Goal: Task Accomplishment & Management: Use online tool/utility

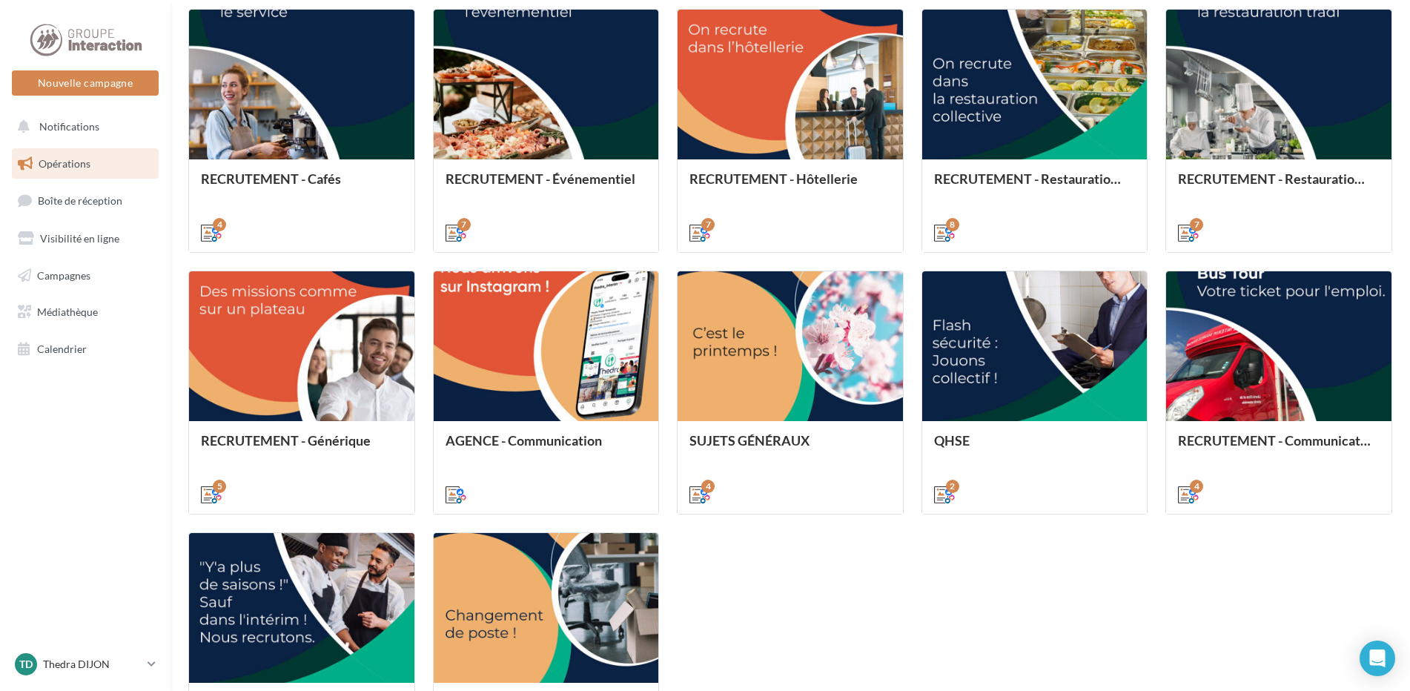
scroll to position [505, 0]
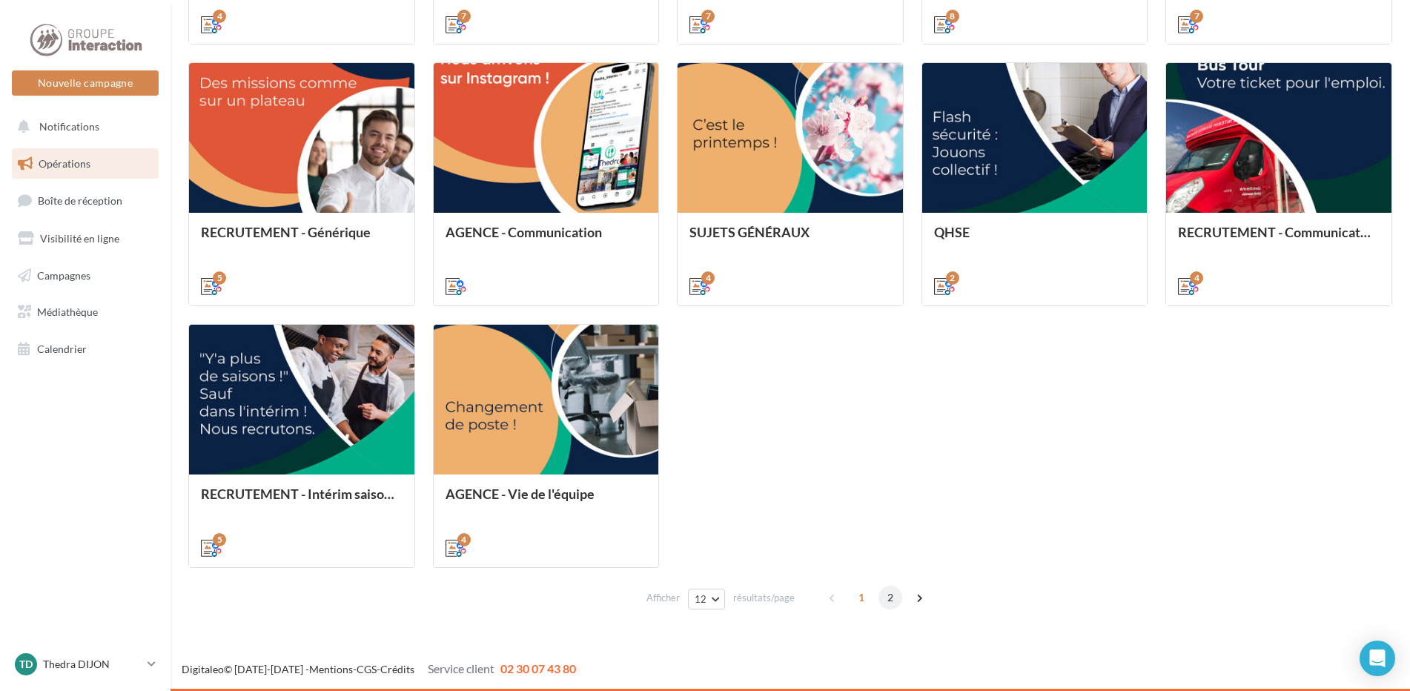
click at [897, 601] on span "2" at bounding box center [890, 598] width 24 height 24
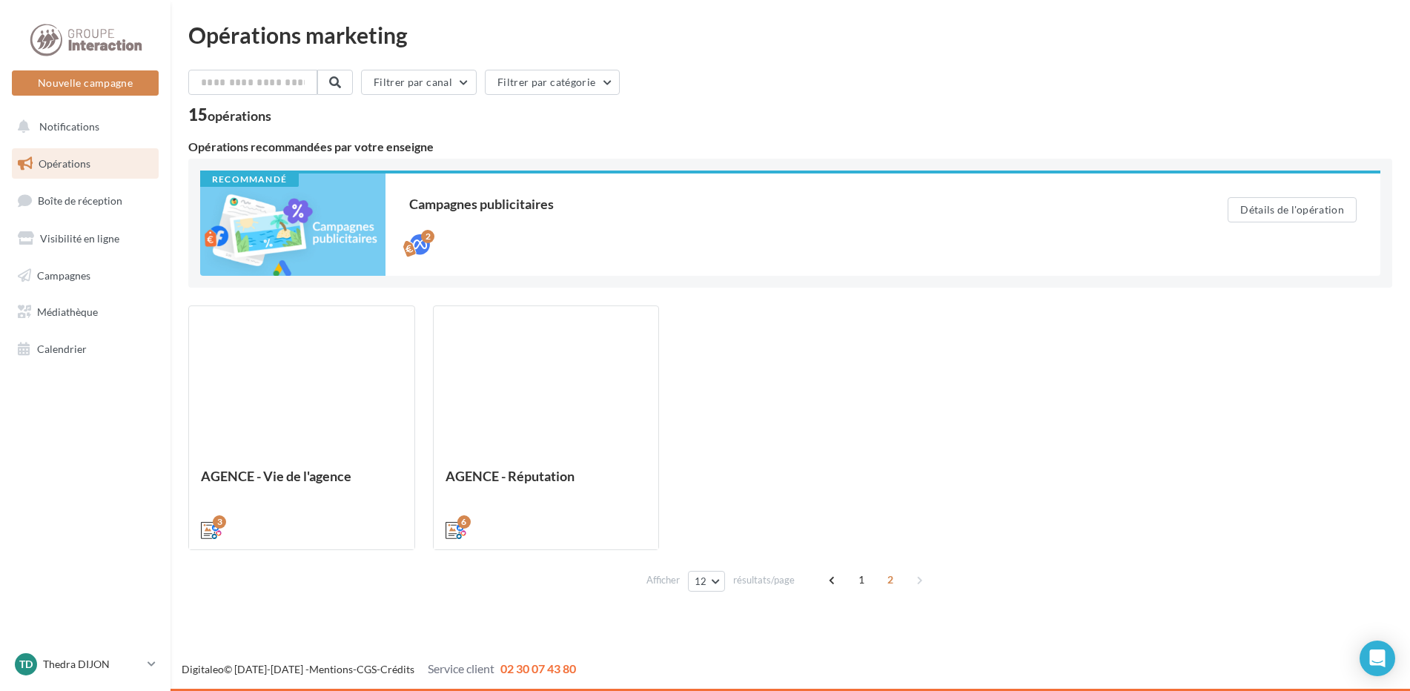
scroll to position [0, 0]
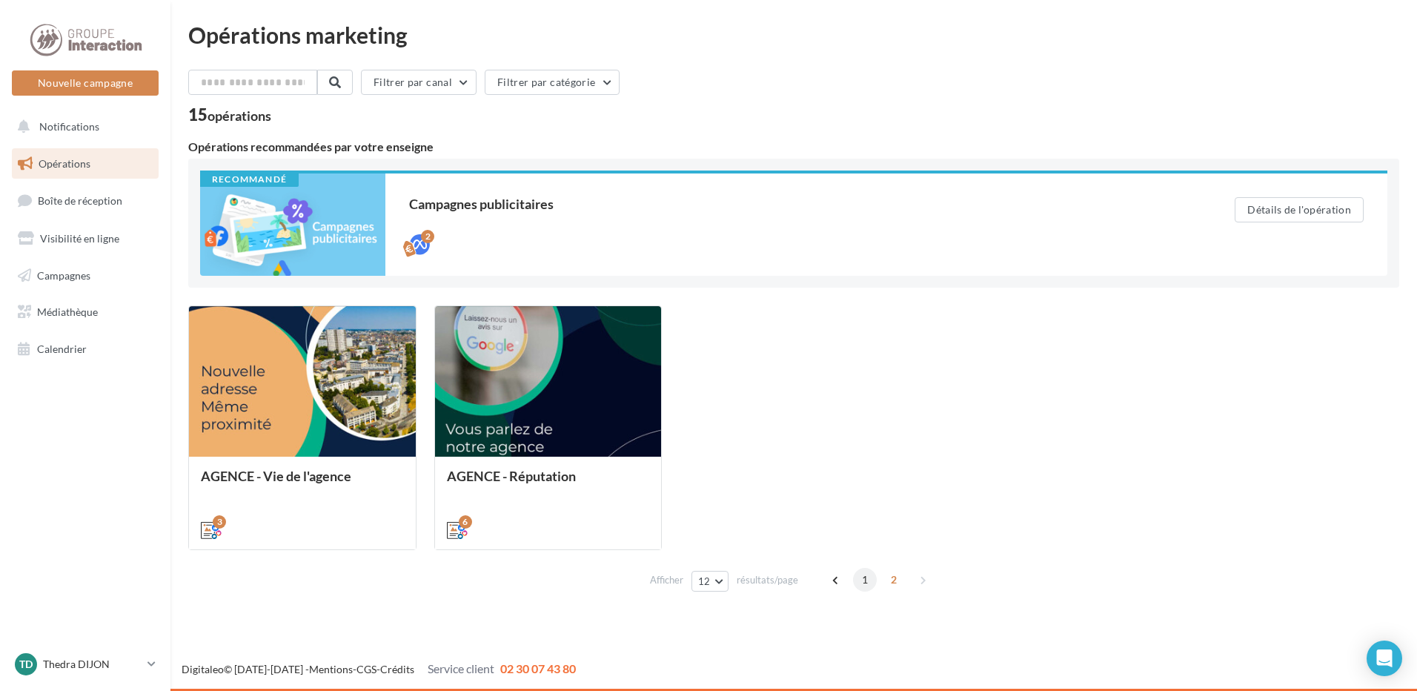
click at [855, 580] on span "1" at bounding box center [865, 580] width 24 height 24
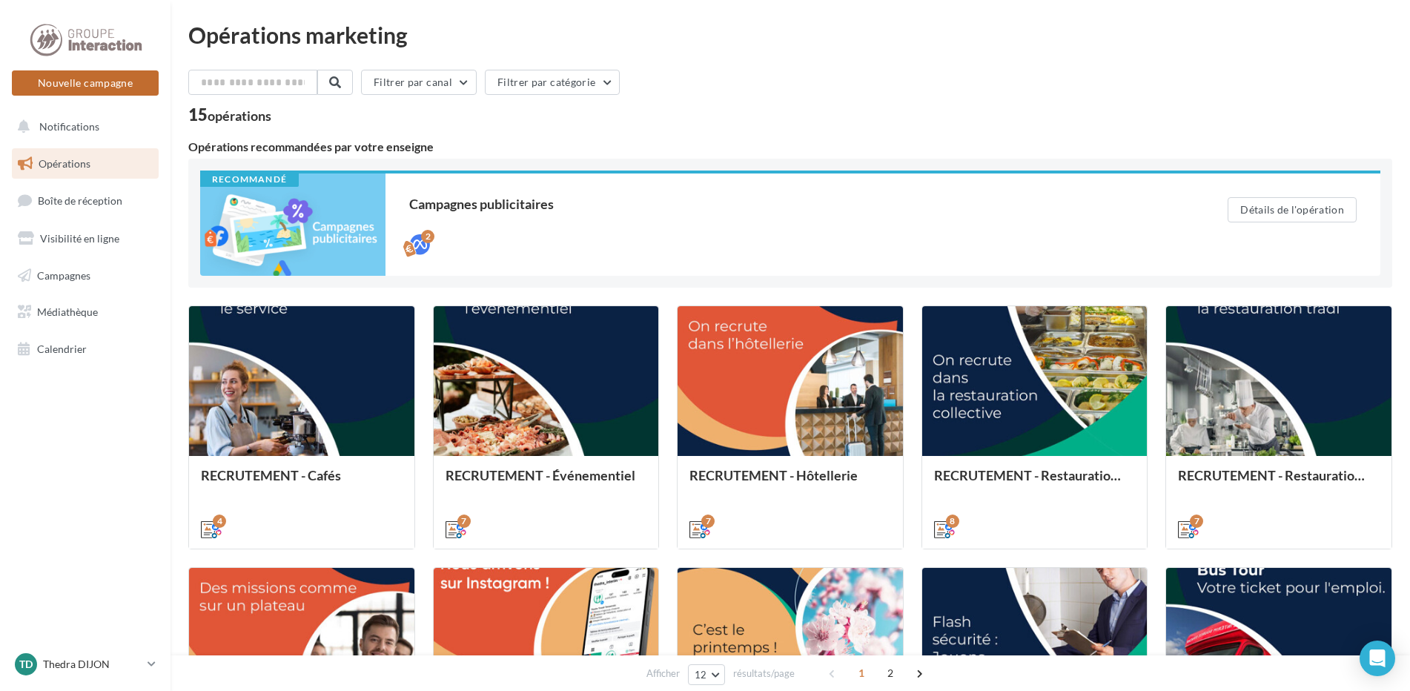
click at [109, 91] on button "Nouvelle campagne" at bounding box center [85, 82] width 147 height 25
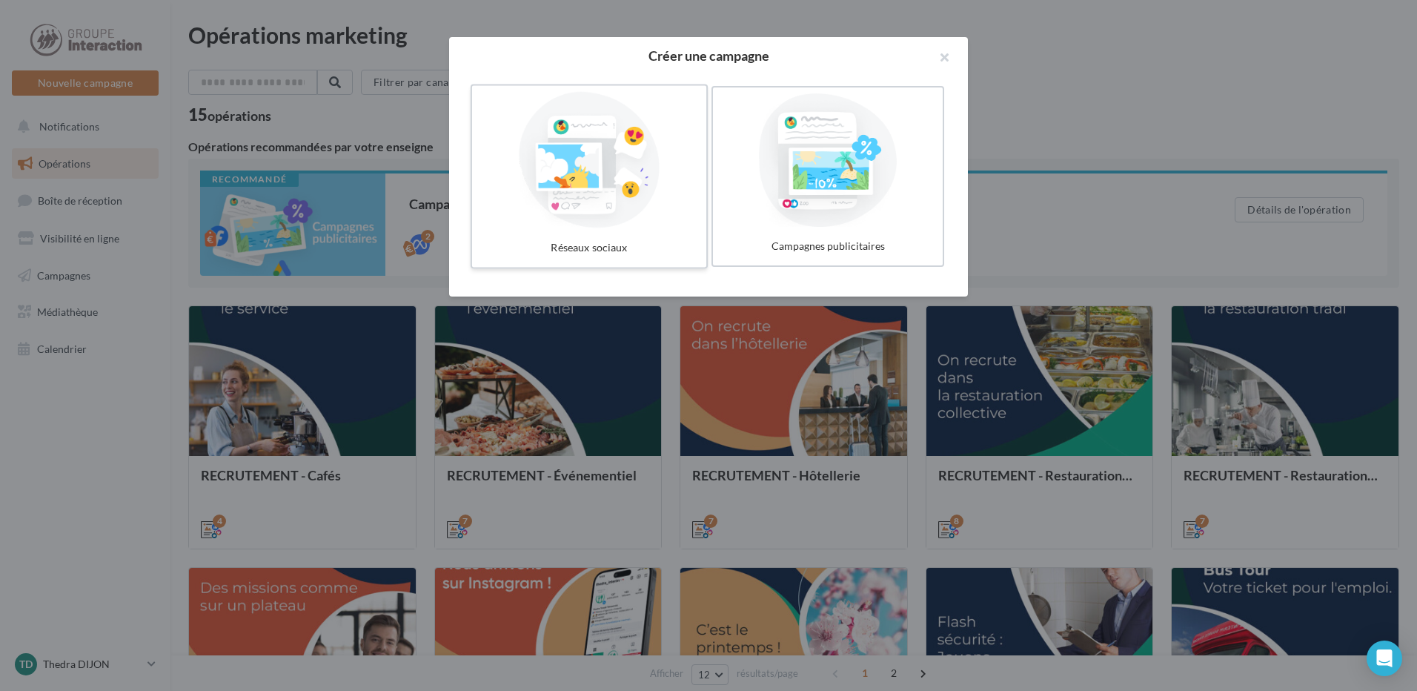
click at [629, 176] on div at bounding box center [589, 160] width 222 height 136
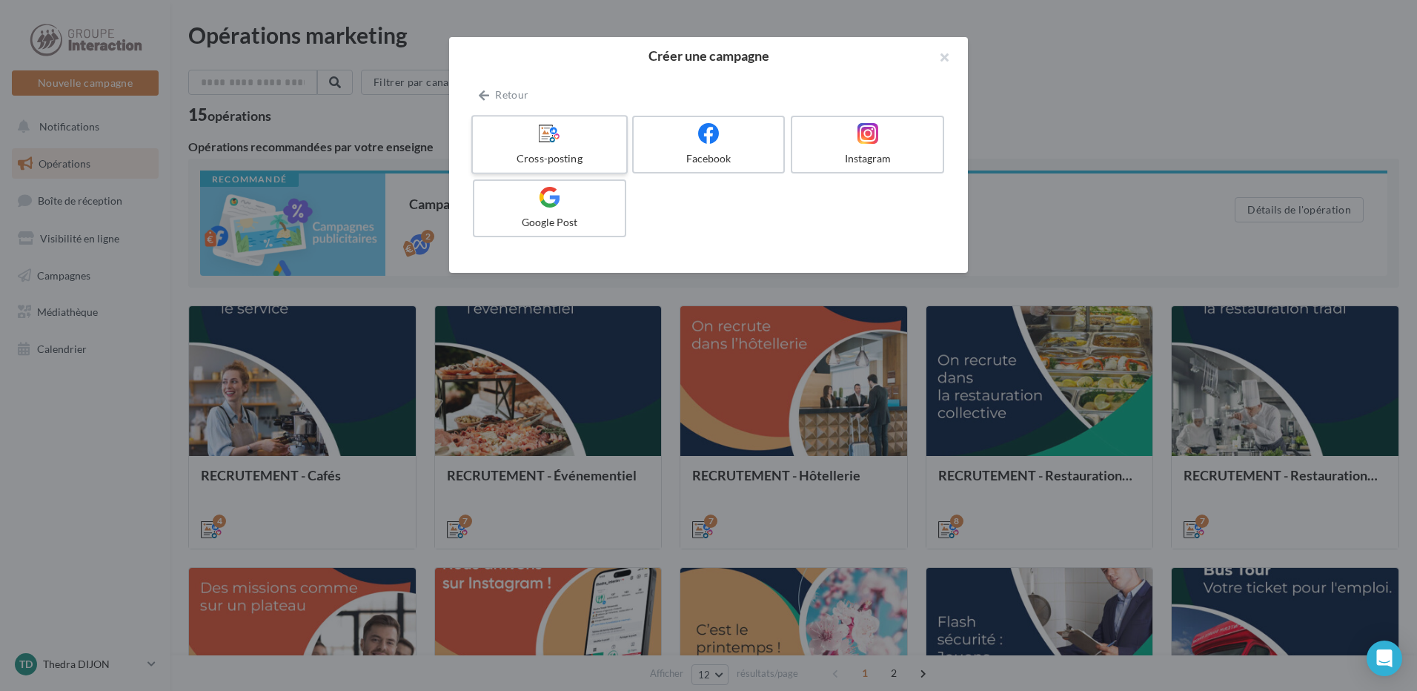
click at [575, 145] on div at bounding box center [549, 133] width 141 height 23
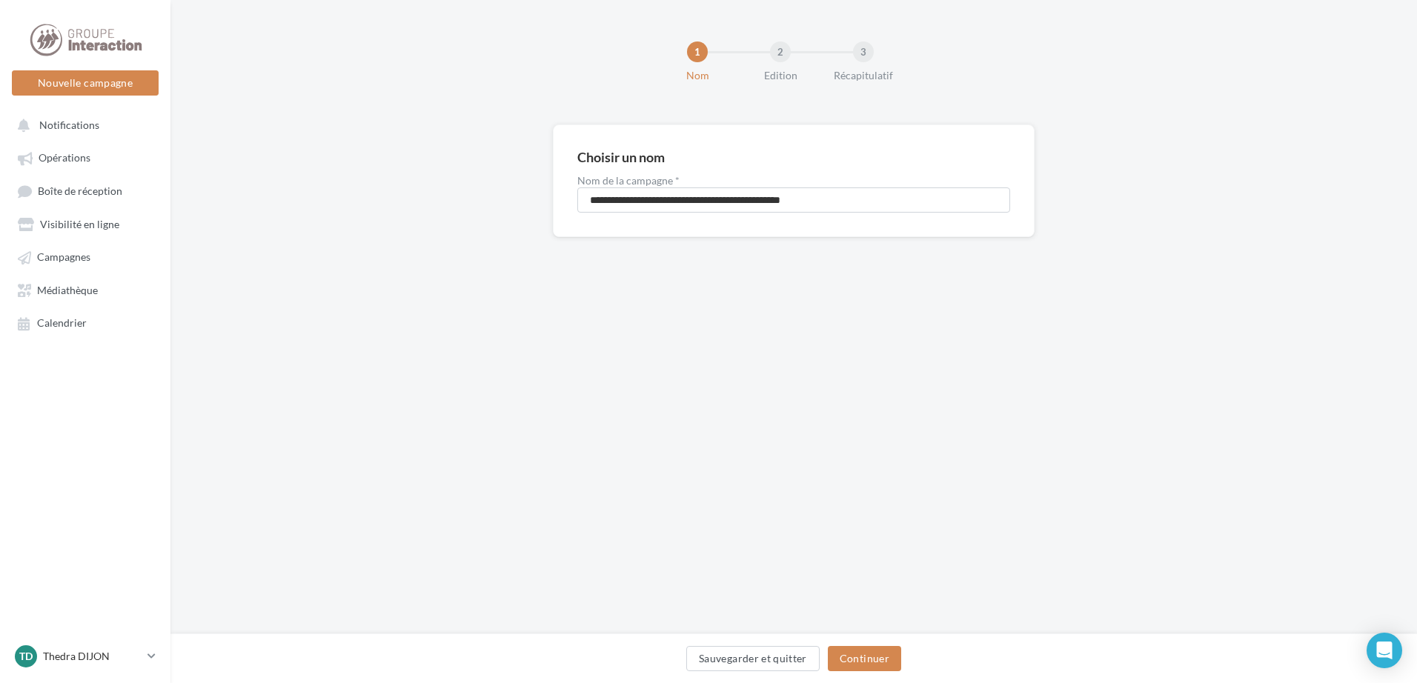
click at [835, 645] on div "Sauvegarder et quitter Continuer" at bounding box center [793, 659] width 1247 height 50
click at [838, 650] on button "Continuer" at bounding box center [864, 658] width 73 height 25
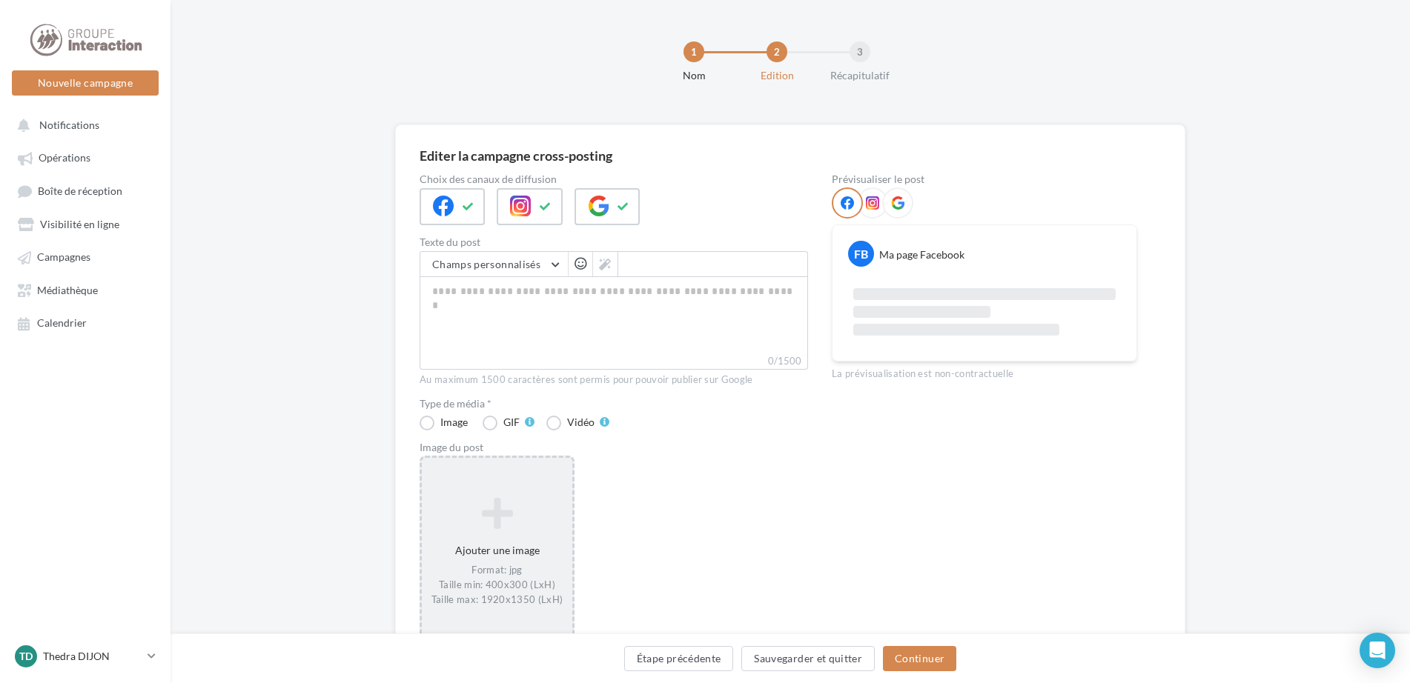
scroll to position [106, 0]
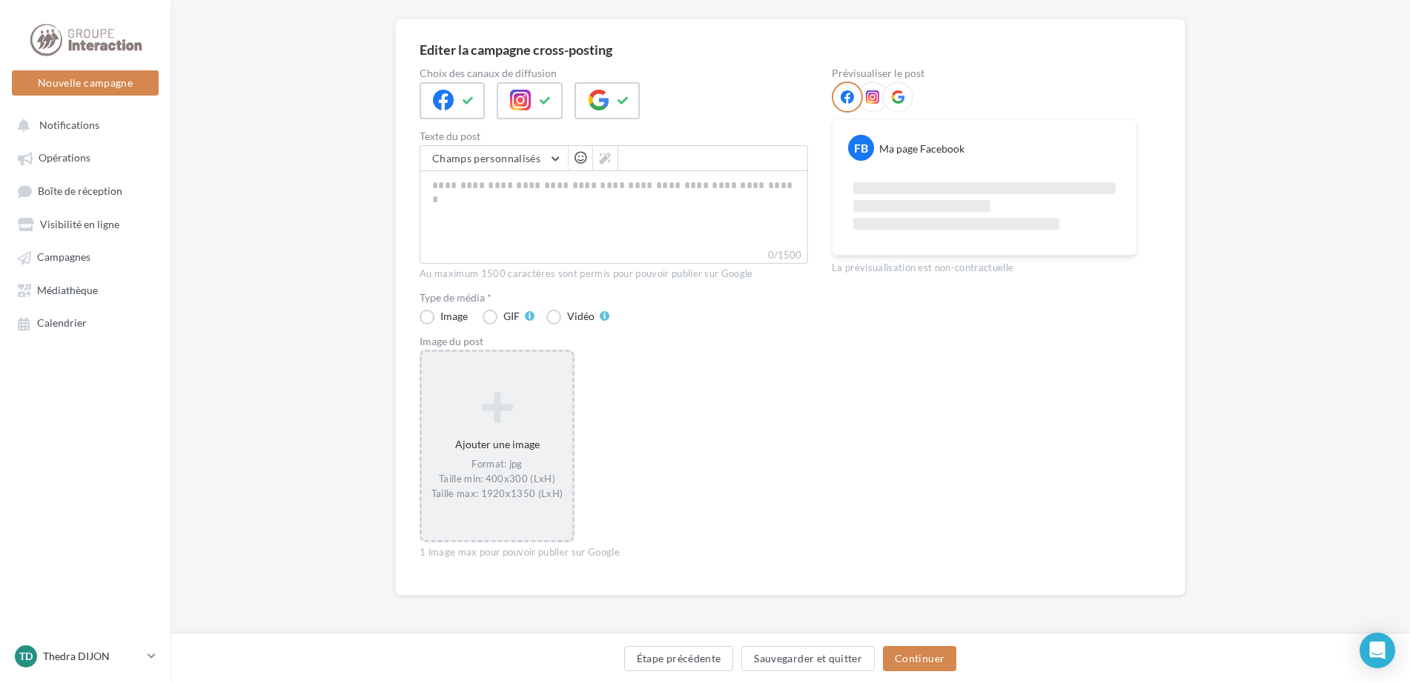
click at [534, 449] on div "Ajouter une image Format: jpg Taille min: 400x300 (LxH) Taille max: 1920x1350 (…" at bounding box center [497, 446] width 150 height 125
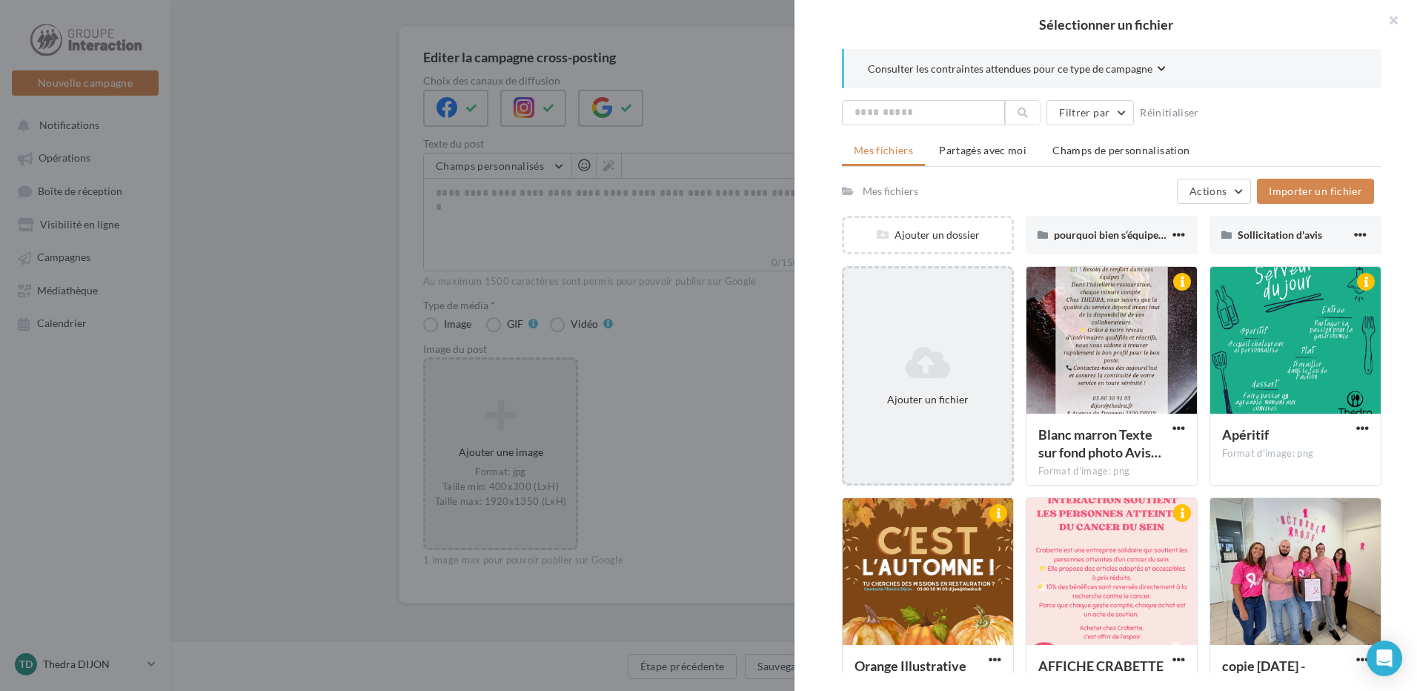
click at [921, 365] on icon at bounding box center [928, 363] width 156 height 36
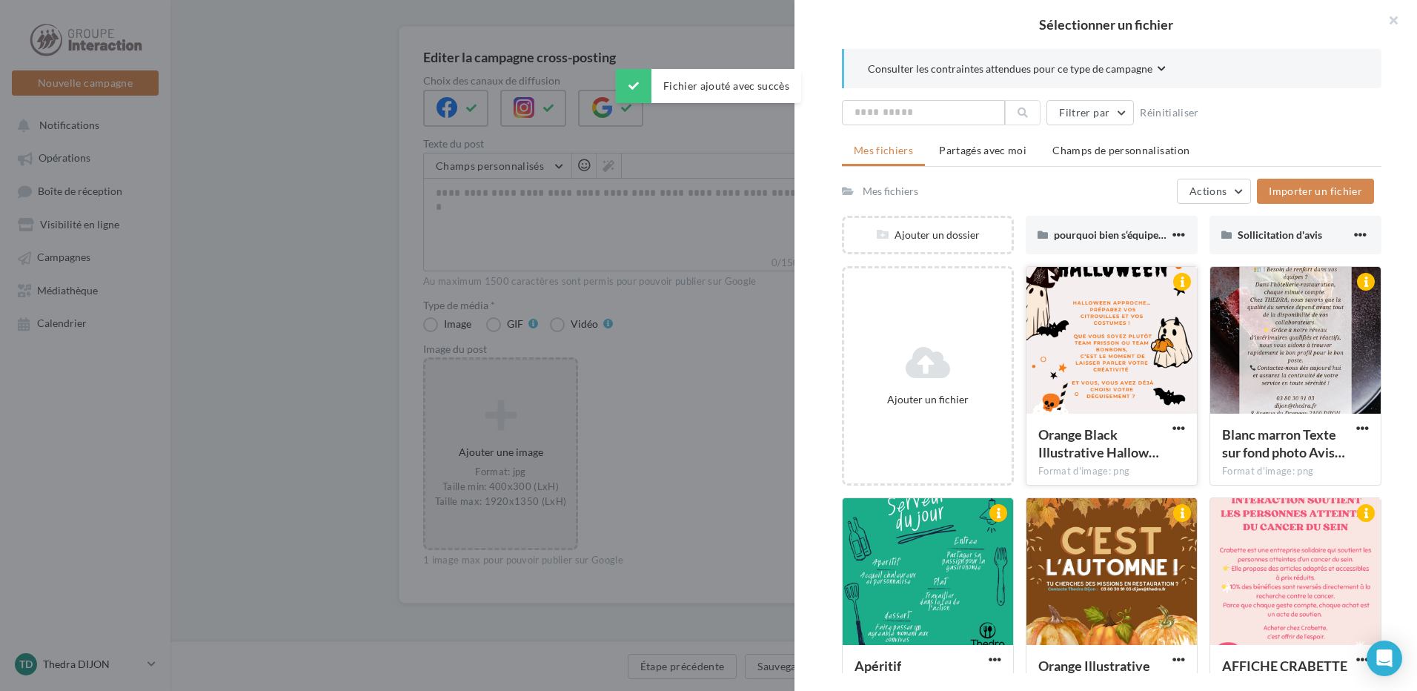
click at [1112, 368] on div at bounding box center [1112, 341] width 170 height 148
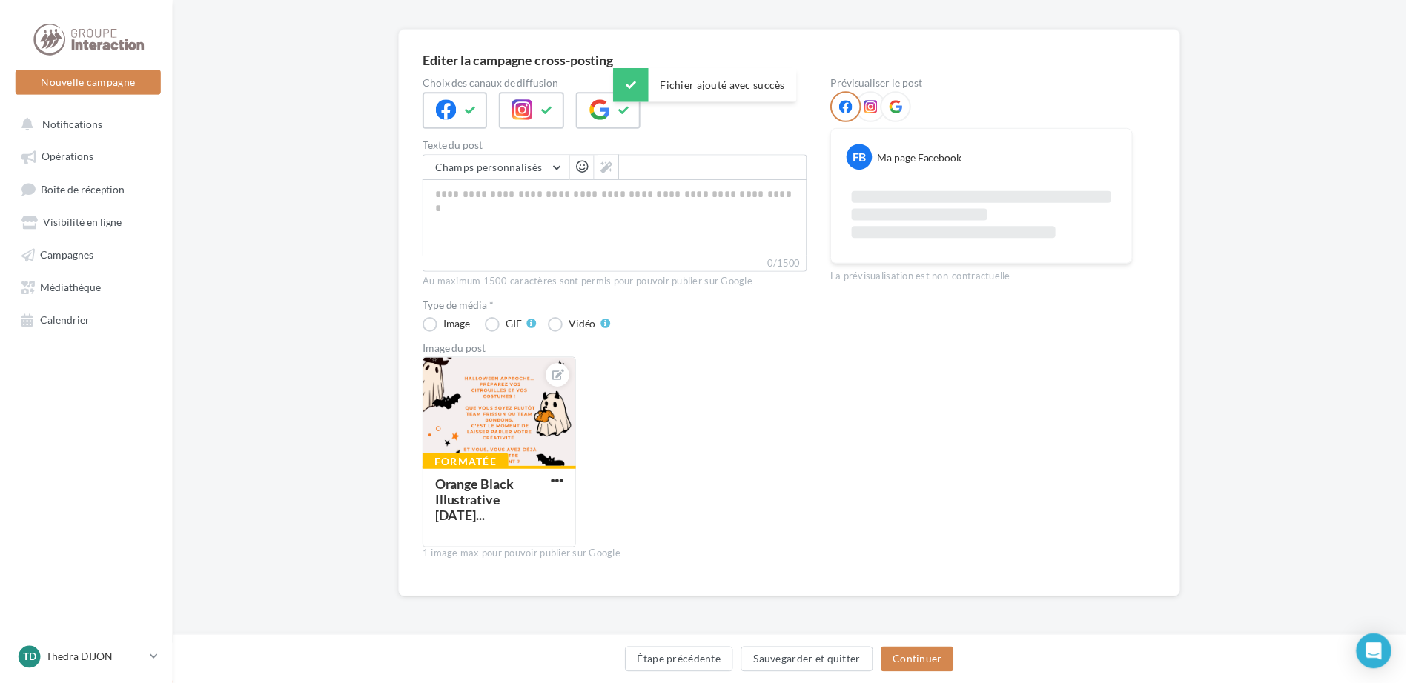
scroll to position [102, 0]
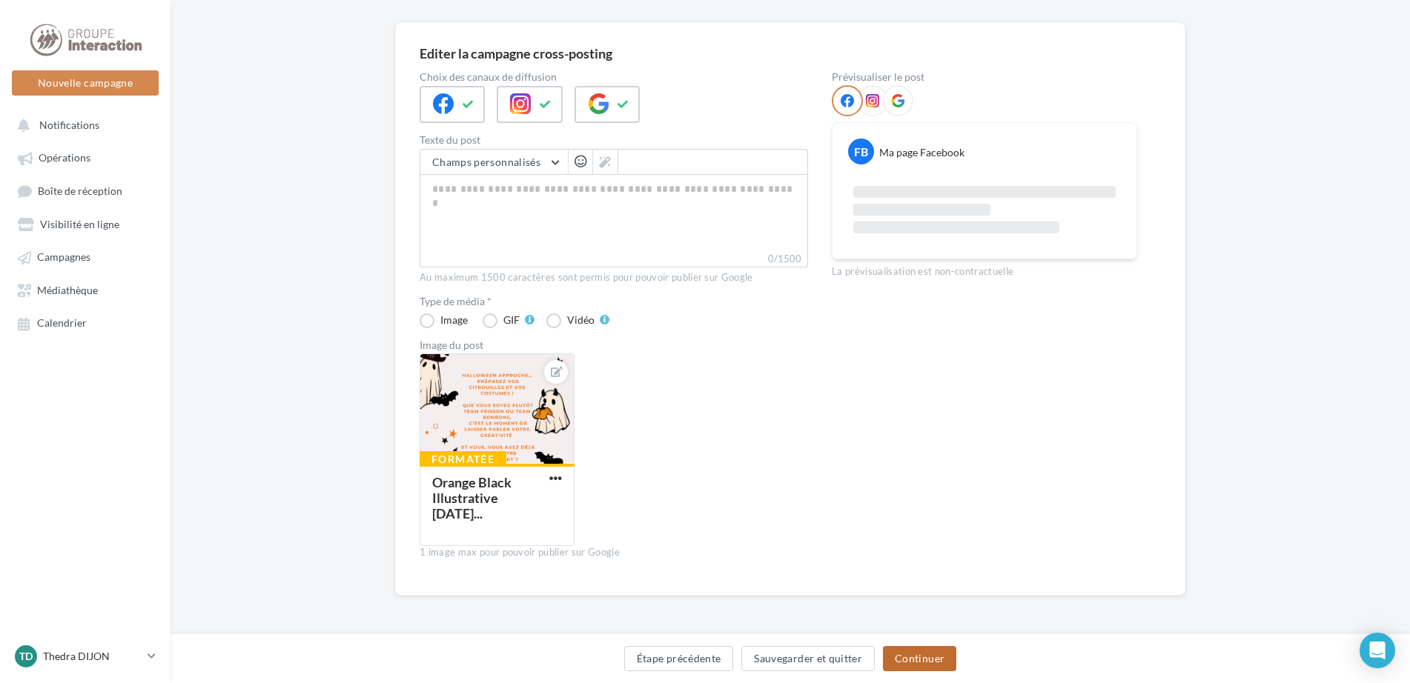
click at [939, 654] on button "Continuer" at bounding box center [919, 658] width 73 height 25
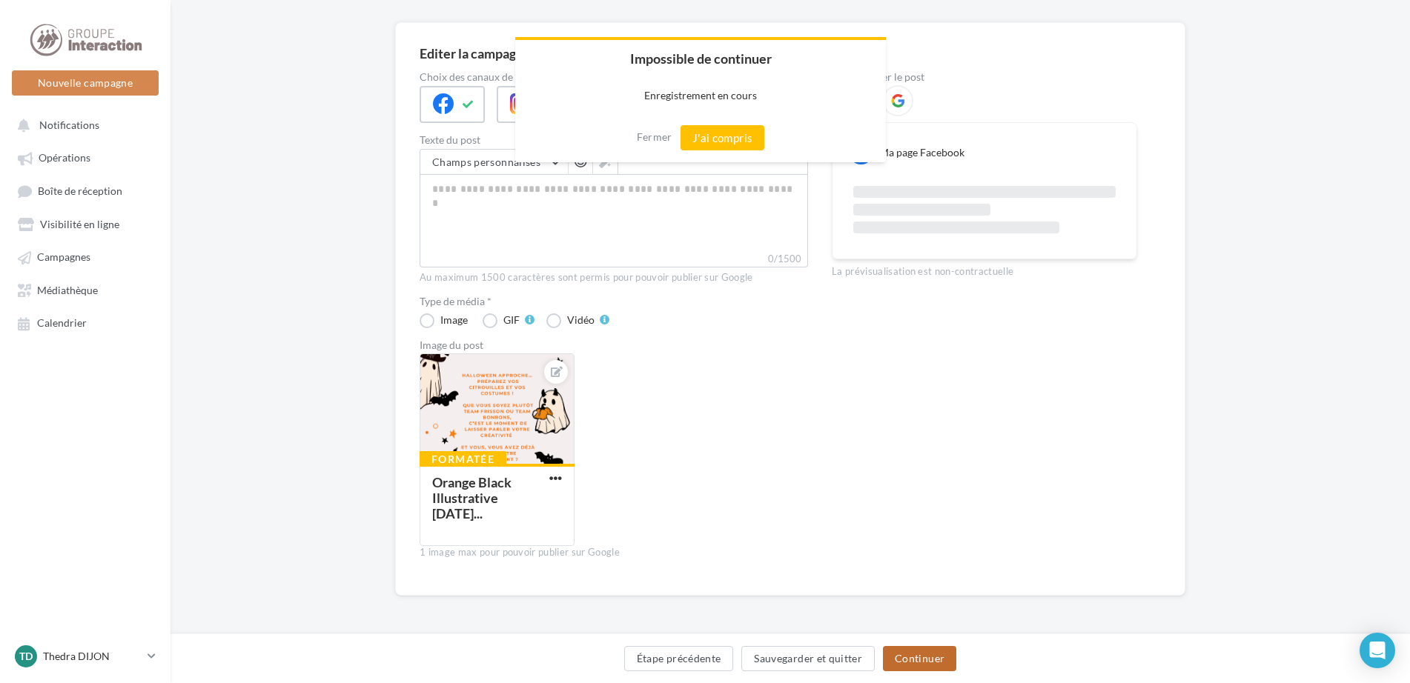
scroll to position [95, 0]
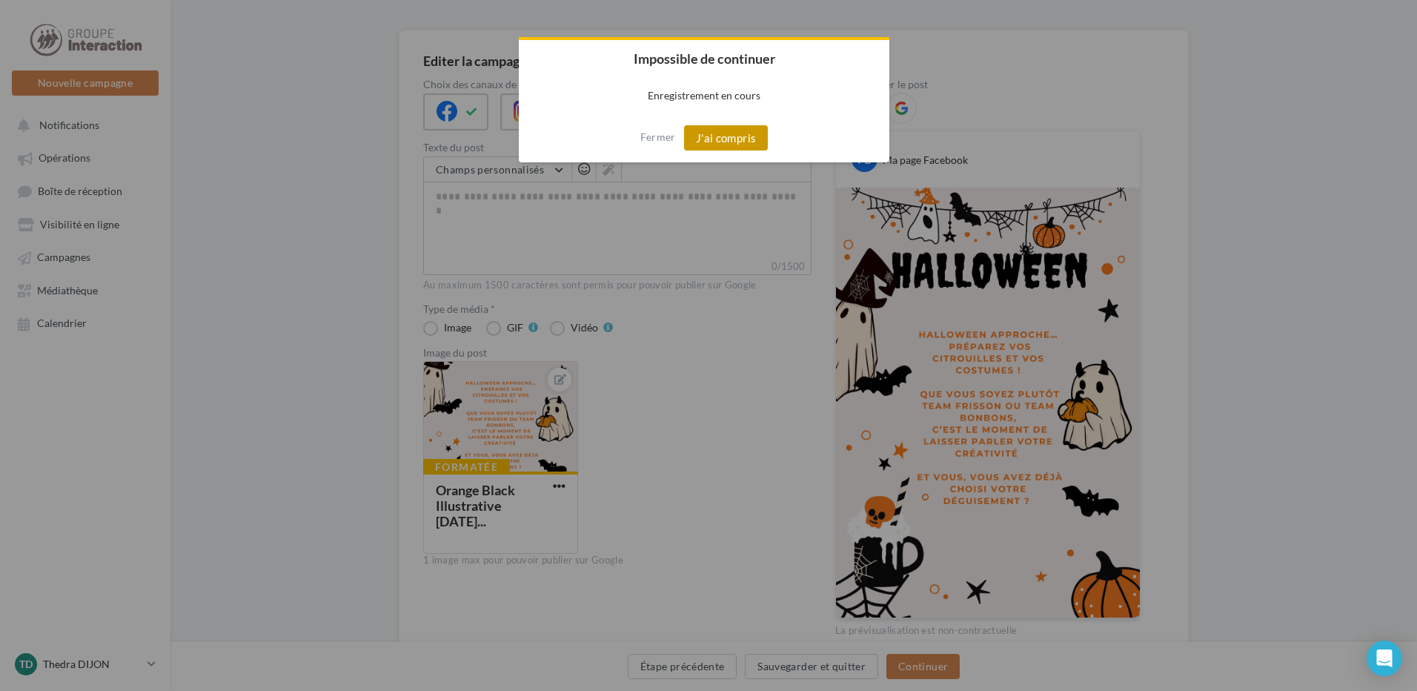
click at [741, 127] on button "J'ai compris" at bounding box center [726, 137] width 85 height 25
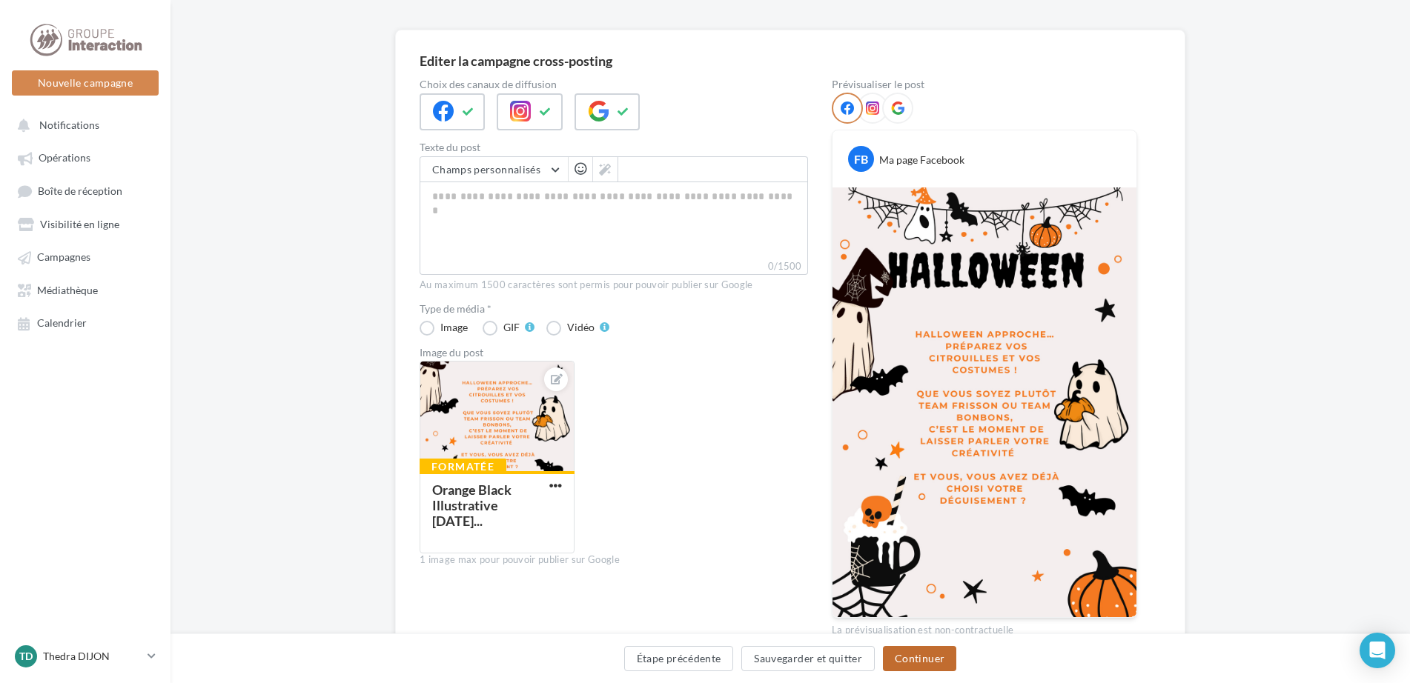
click at [923, 654] on button "Continuer" at bounding box center [919, 658] width 73 height 25
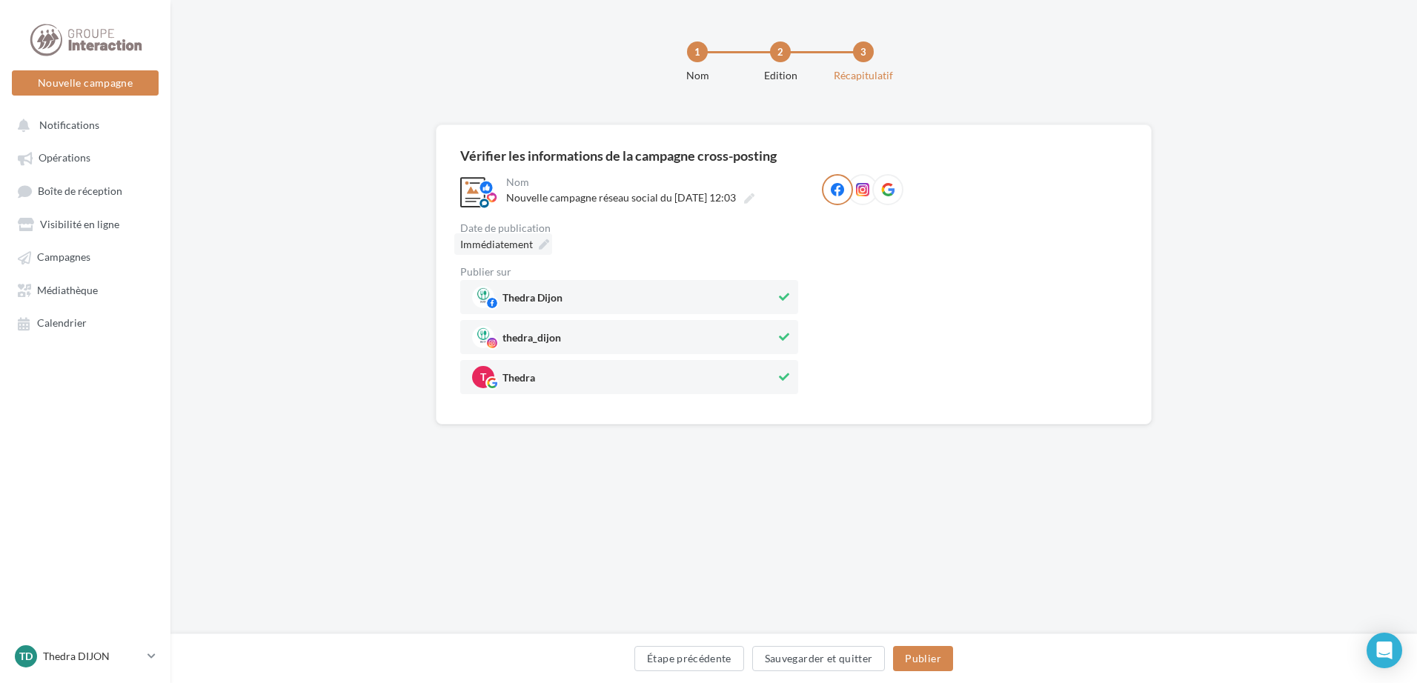
click at [504, 248] on span "Immédiatement" at bounding box center [496, 244] width 73 height 13
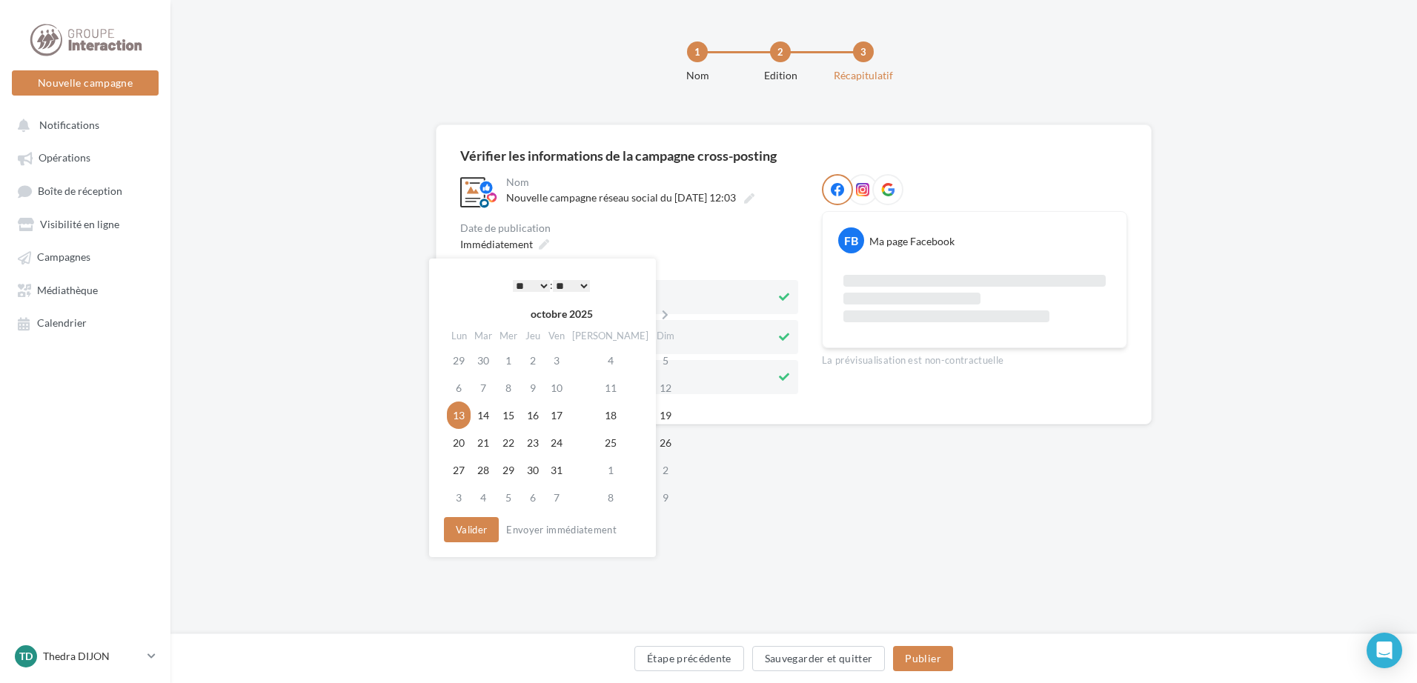
click at [899, 435] on div "**********" at bounding box center [793, 299] width 1247 height 348
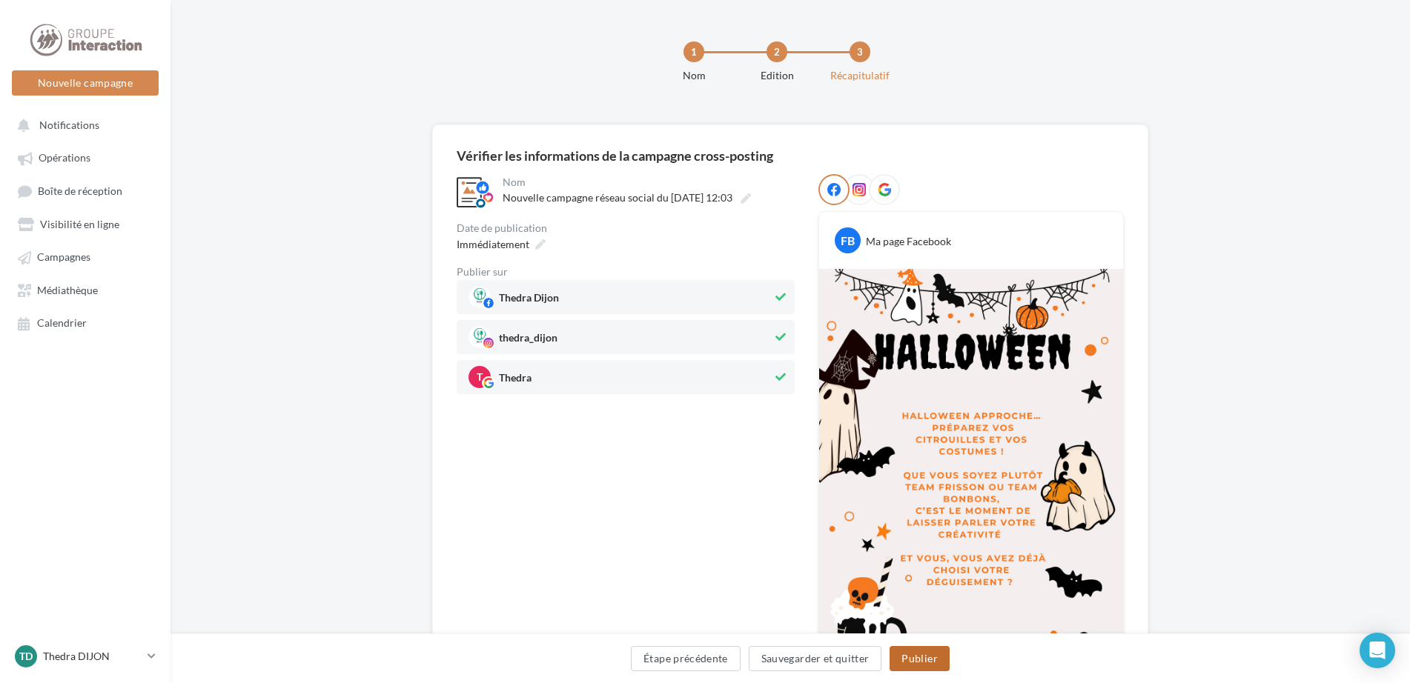
click at [924, 655] on button "Publier" at bounding box center [919, 658] width 59 height 25
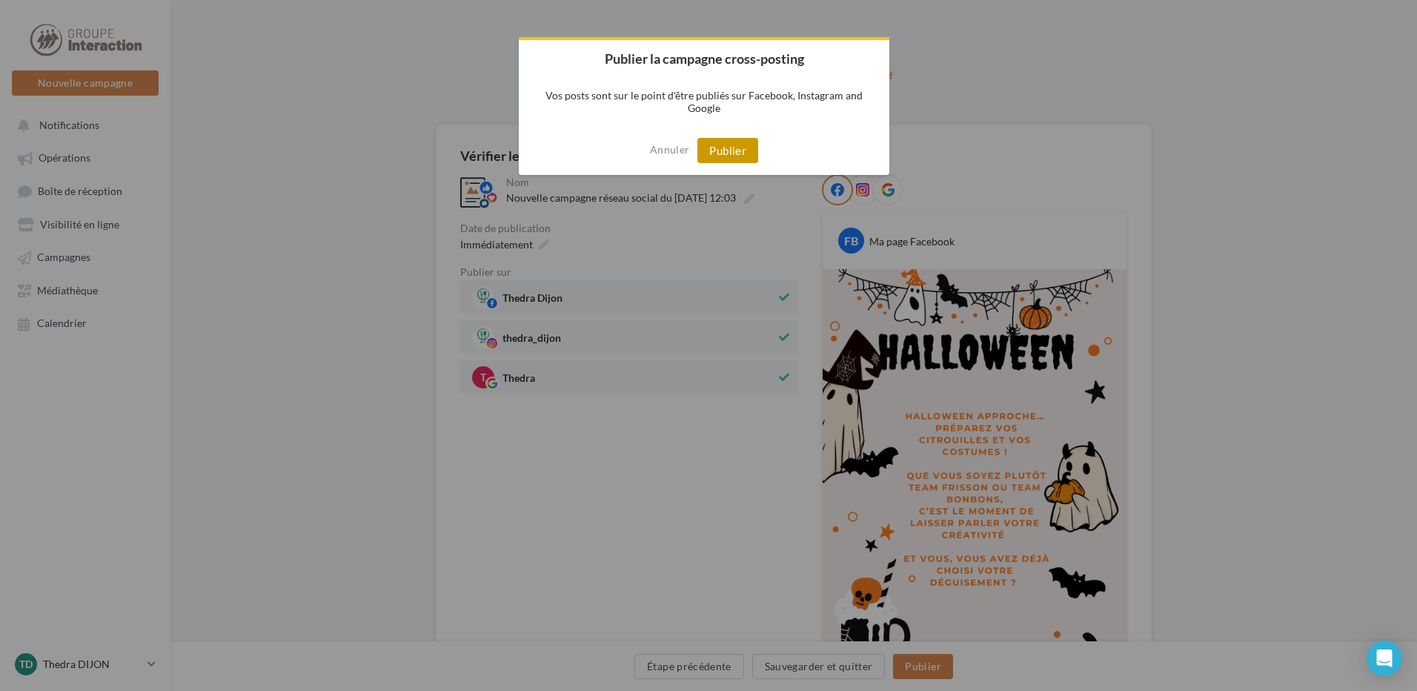
click at [745, 148] on button "Publier" at bounding box center [728, 150] width 61 height 25
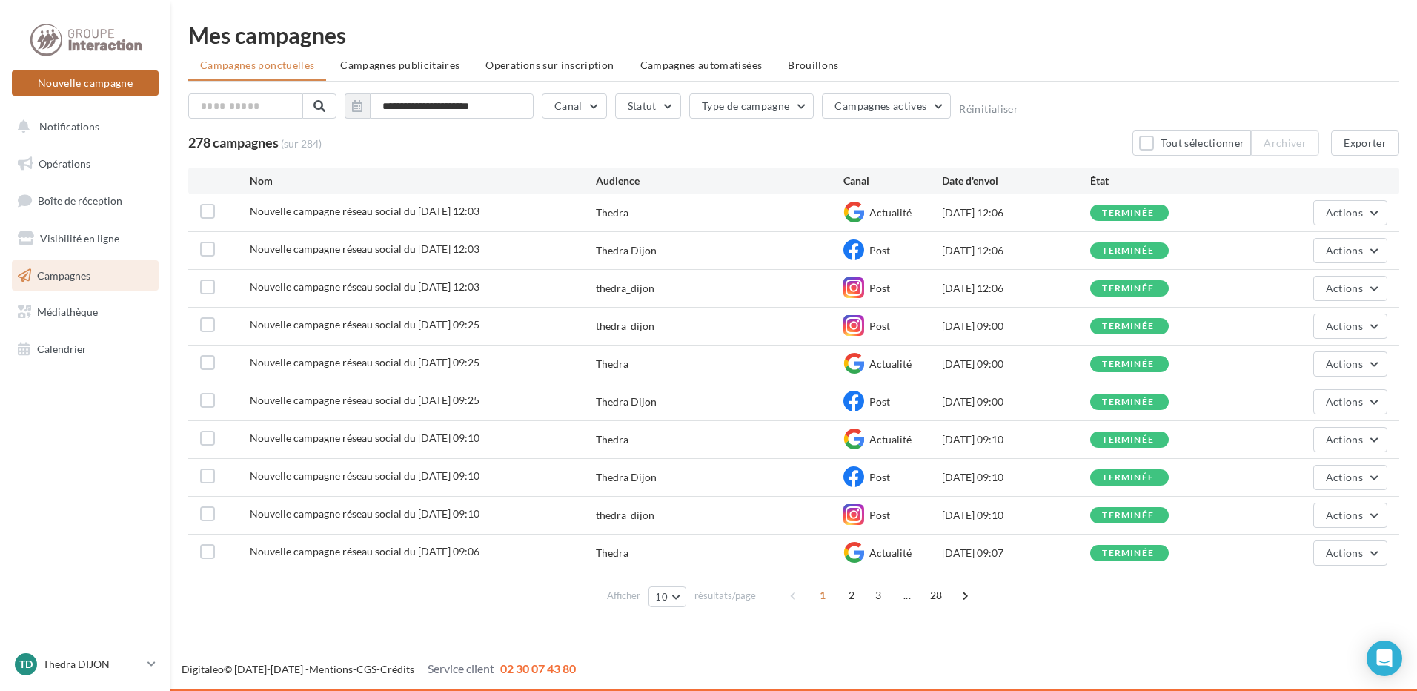
click at [88, 85] on button "Nouvelle campagne" at bounding box center [85, 82] width 147 height 25
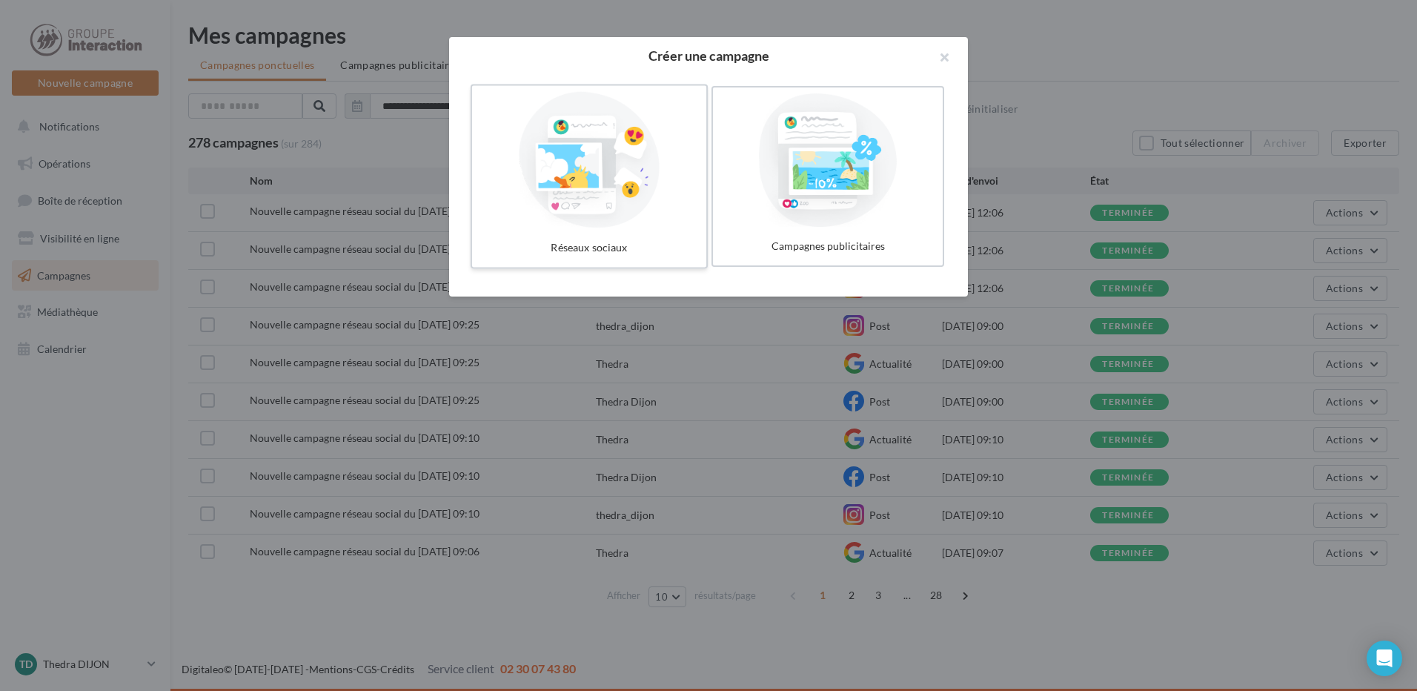
click at [547, 100] on div at bounding box center [589, 160] width 222 height 136
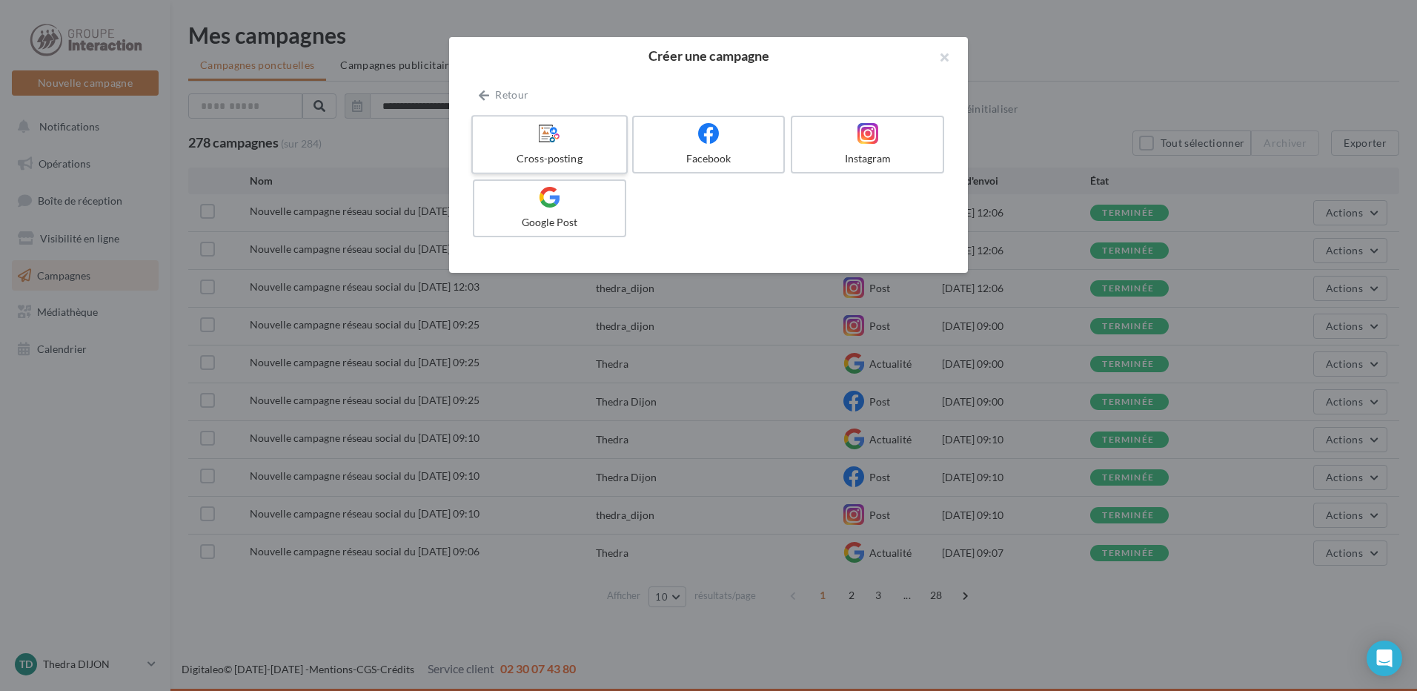
click at [584, 127] on div at bounding box center [549, 133] width 141 height 23
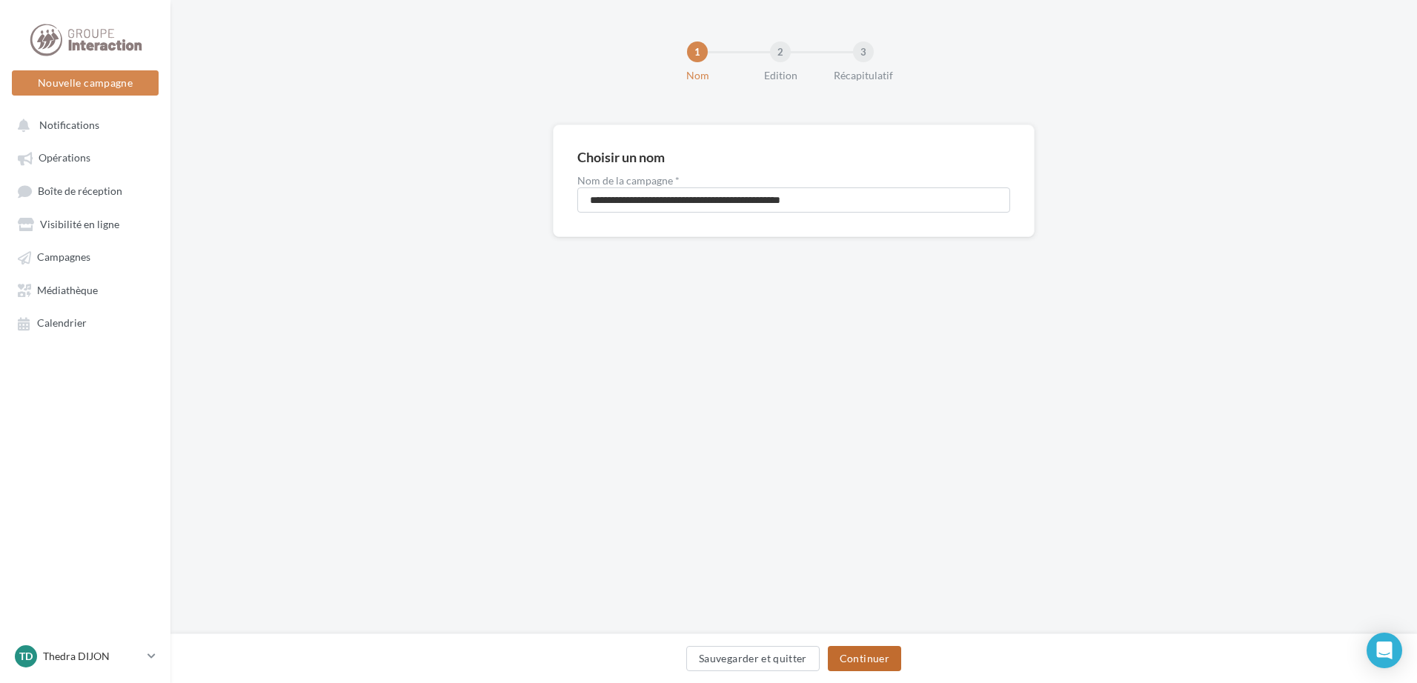
click at [872, 660] on button "Continuer" at bounding box center [864, 658] width 73 height 25
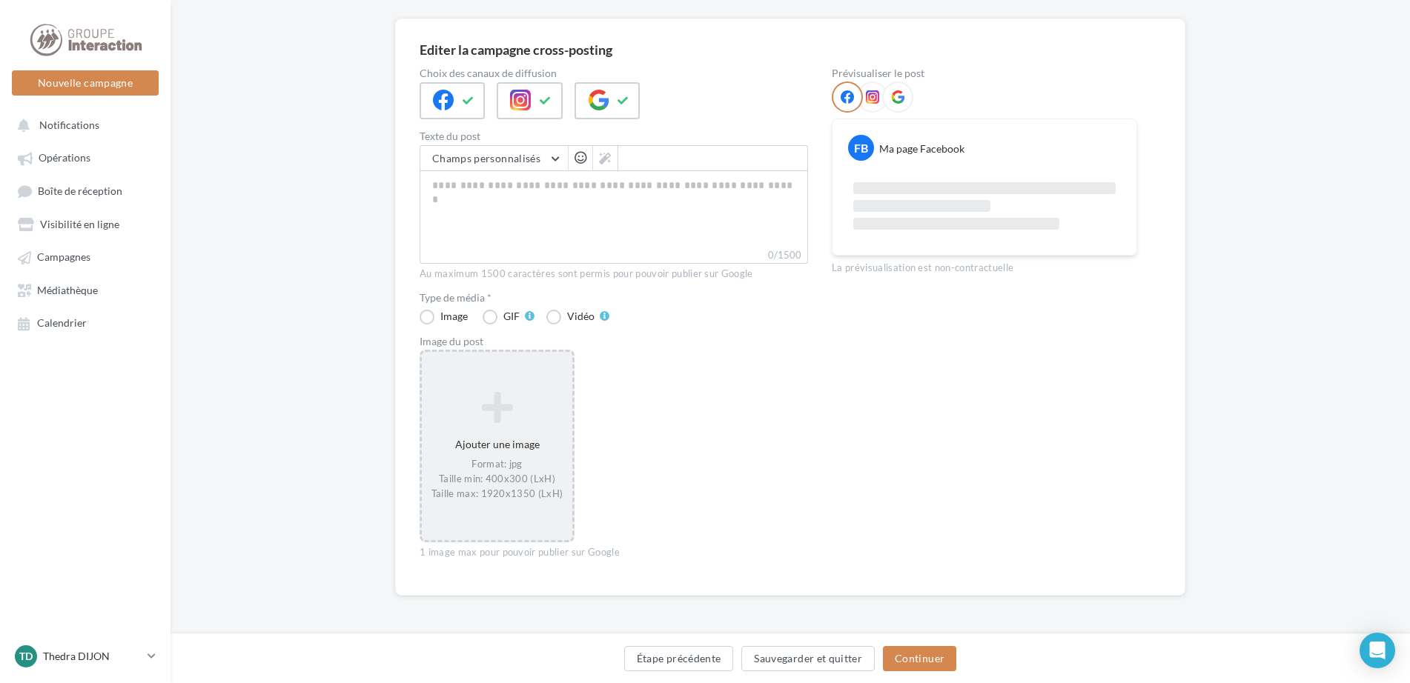
click at [519, 448] on div "Ajouter une image Format: jpg Taille min: 400x300 (LxH) Taille max: 1920x1350 (…" at bounding box center [497, 446] width 150 height 125
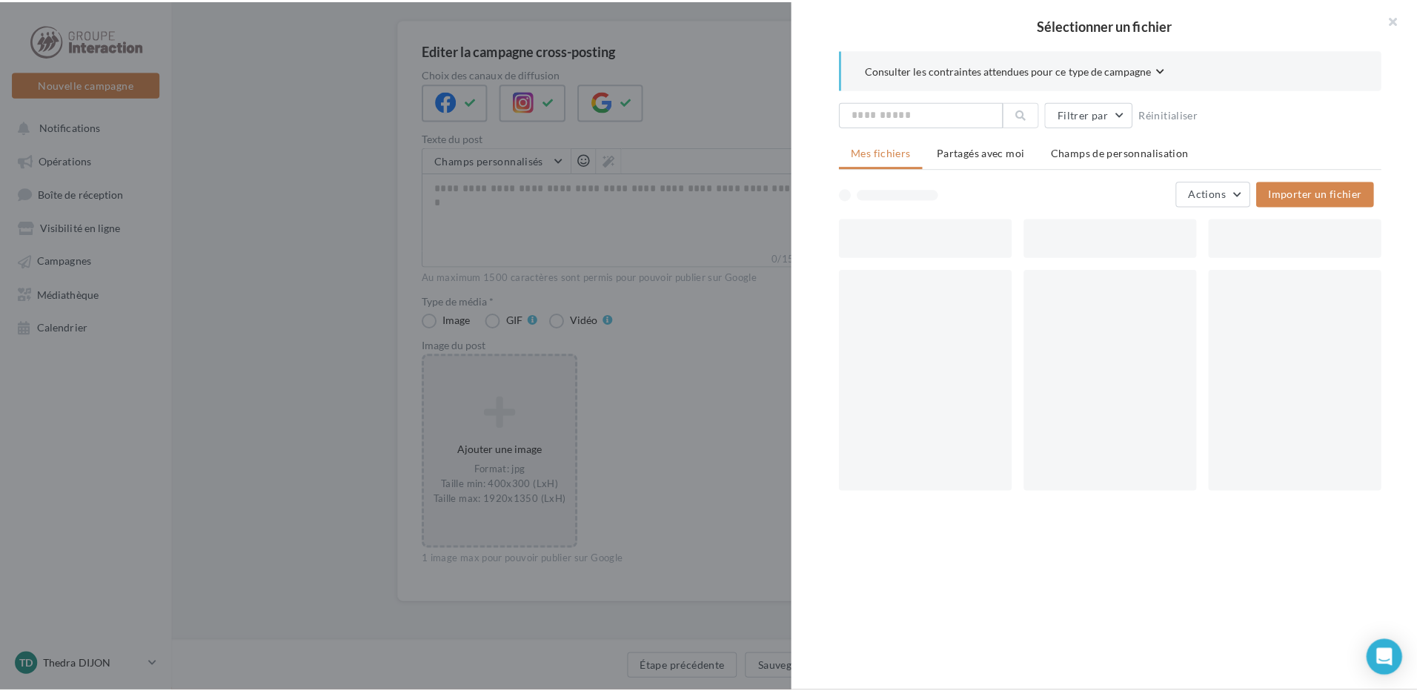
scroll to position [99, 0]
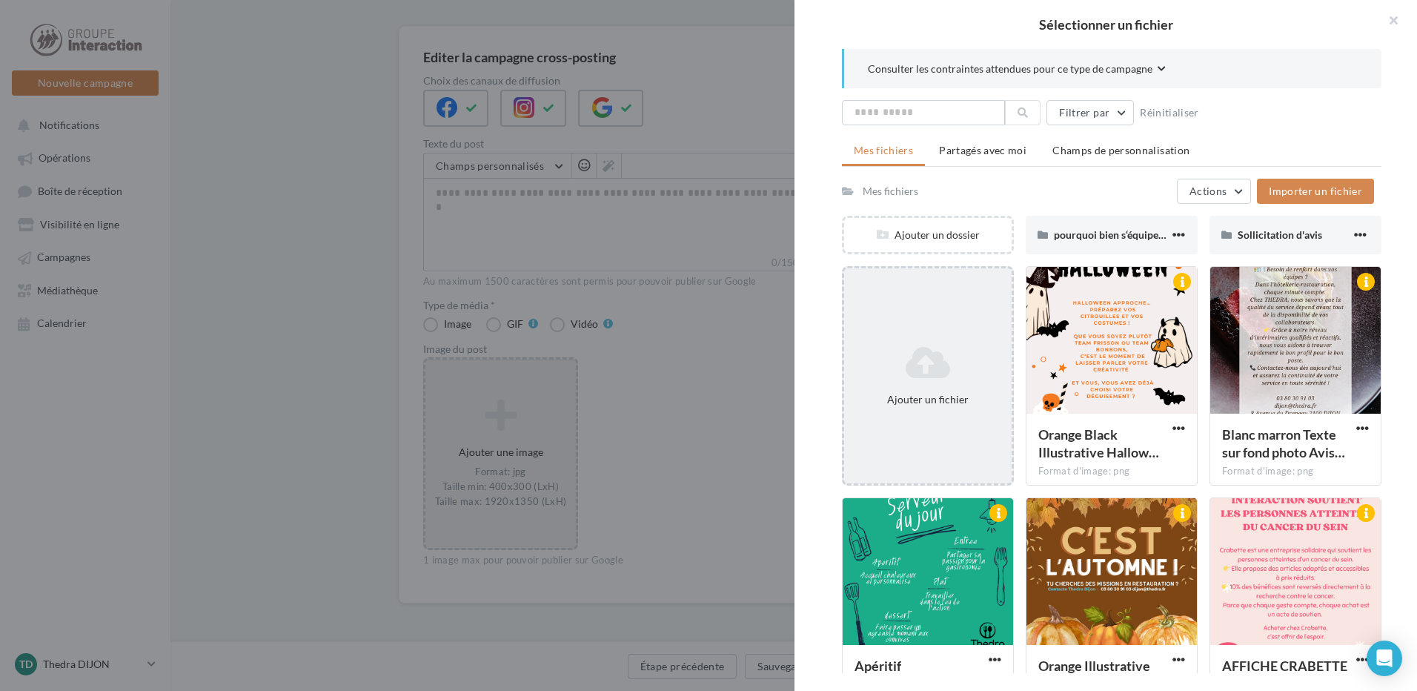
click at [878, 365] on icon at bounding box center [928, 363] width 156 height 36
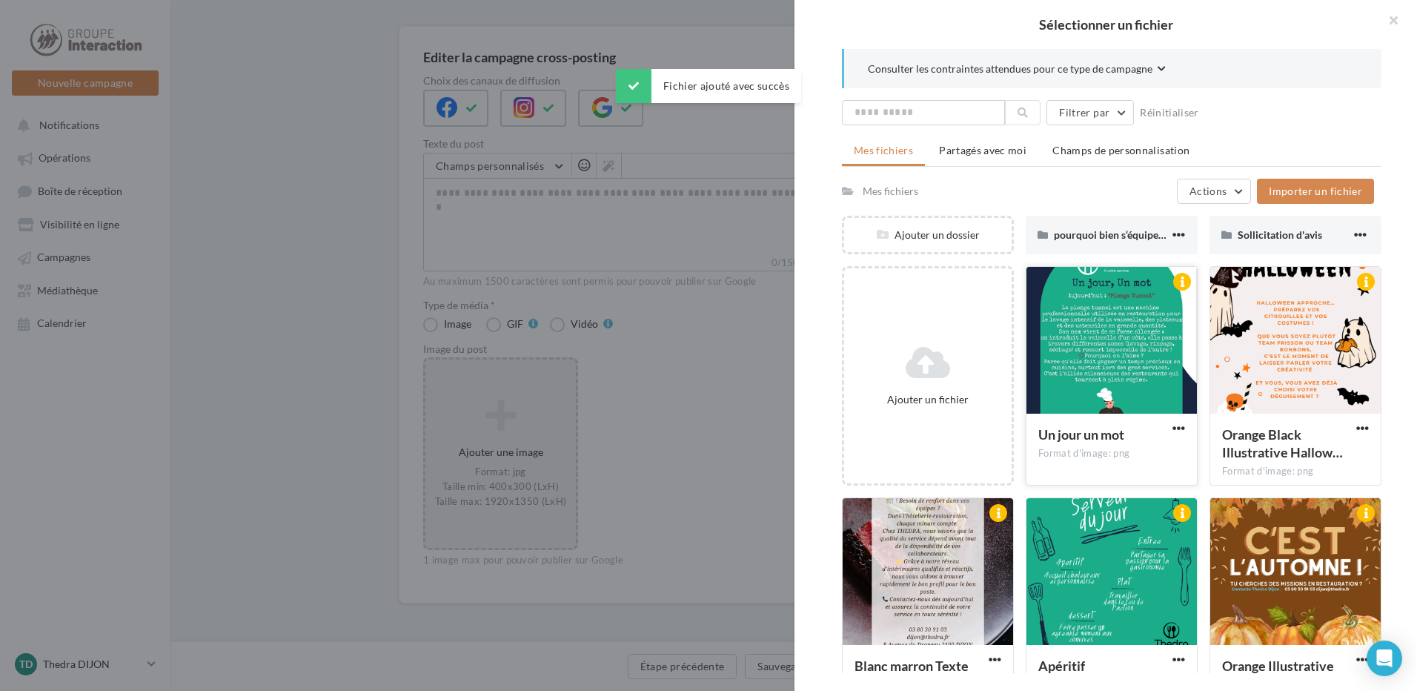
click at [1090, 355] on div at bounding box center [1112, 341] width 170 height 148
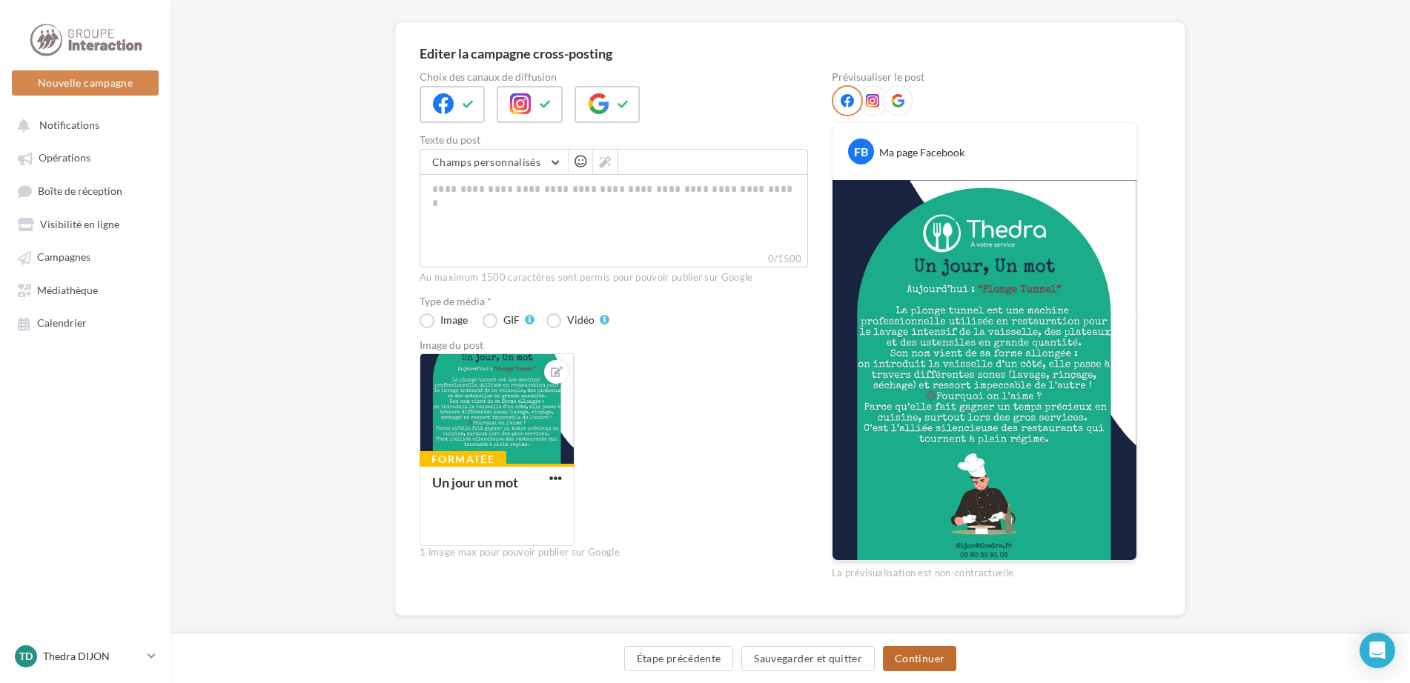
scroll to position [106, 0]
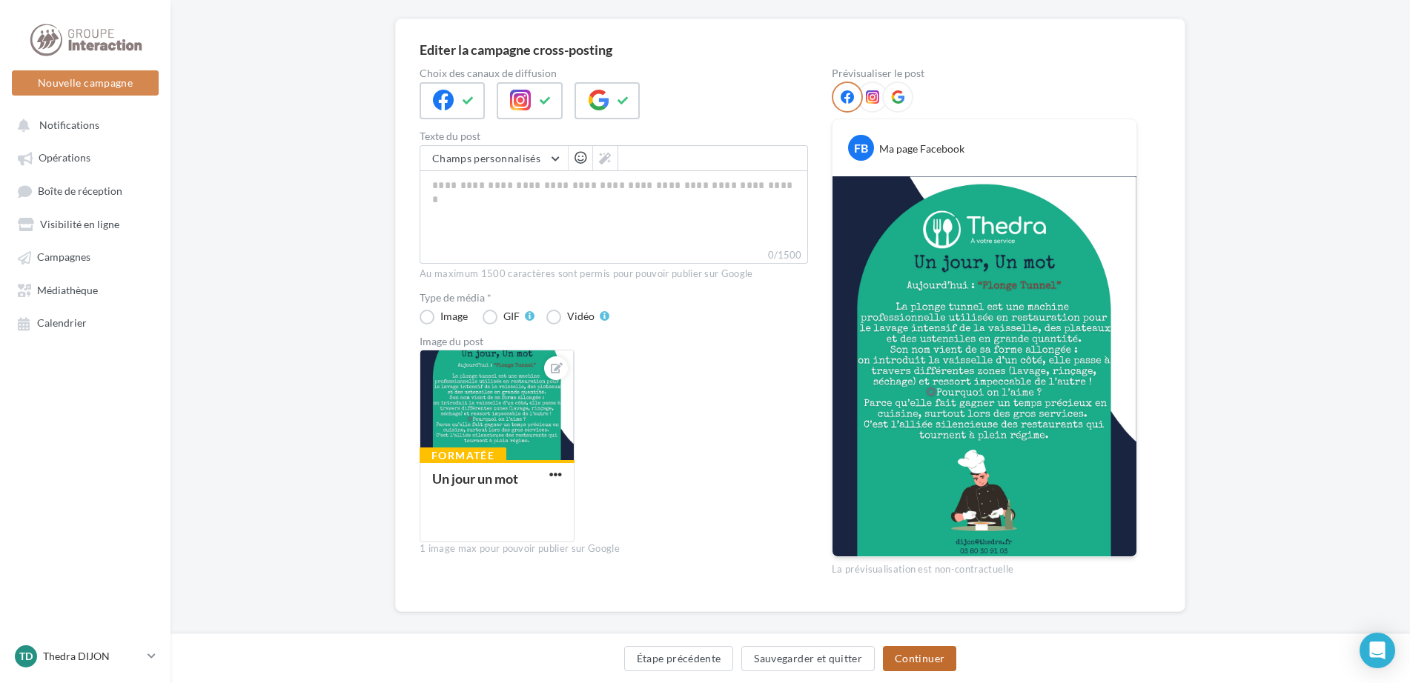
click at [929, 668] on button "Continuer" at bounding box center [919, 658] width 73 height 25
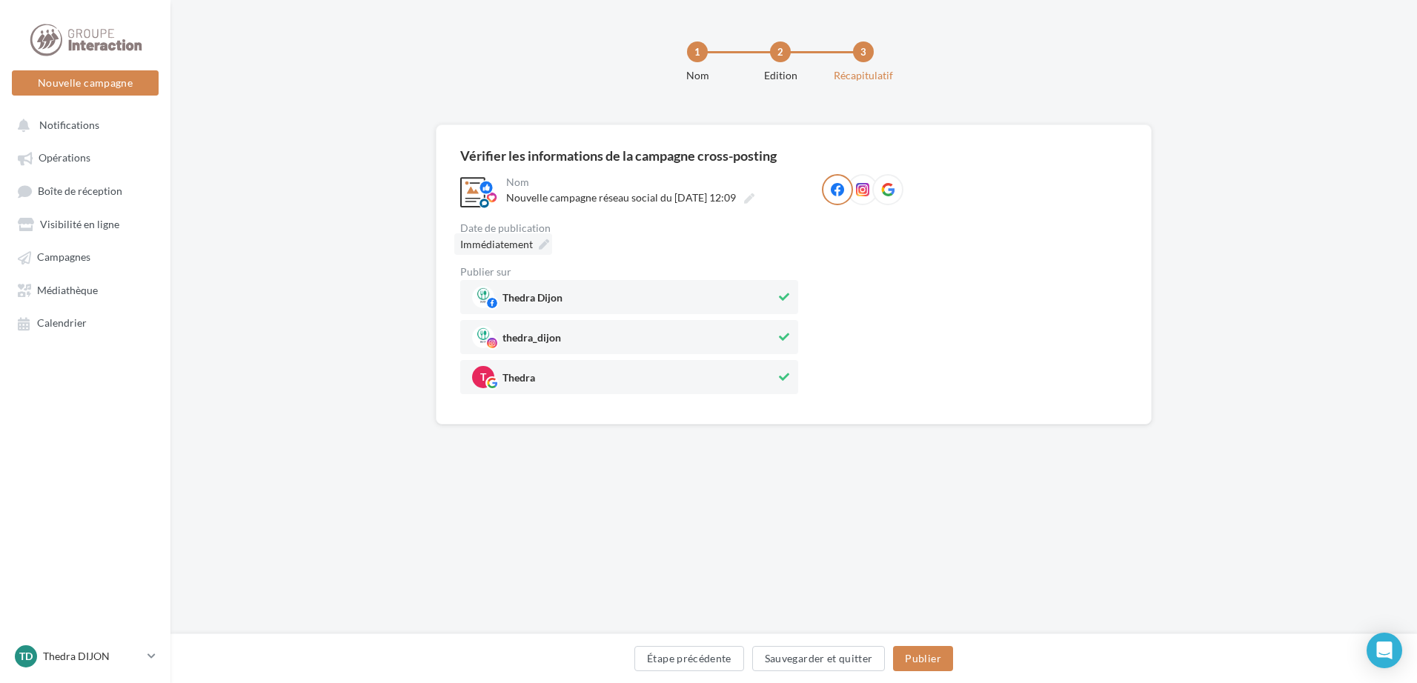
click at [541, 247] on icon at bounding box center [544, 244] width 10 height 10
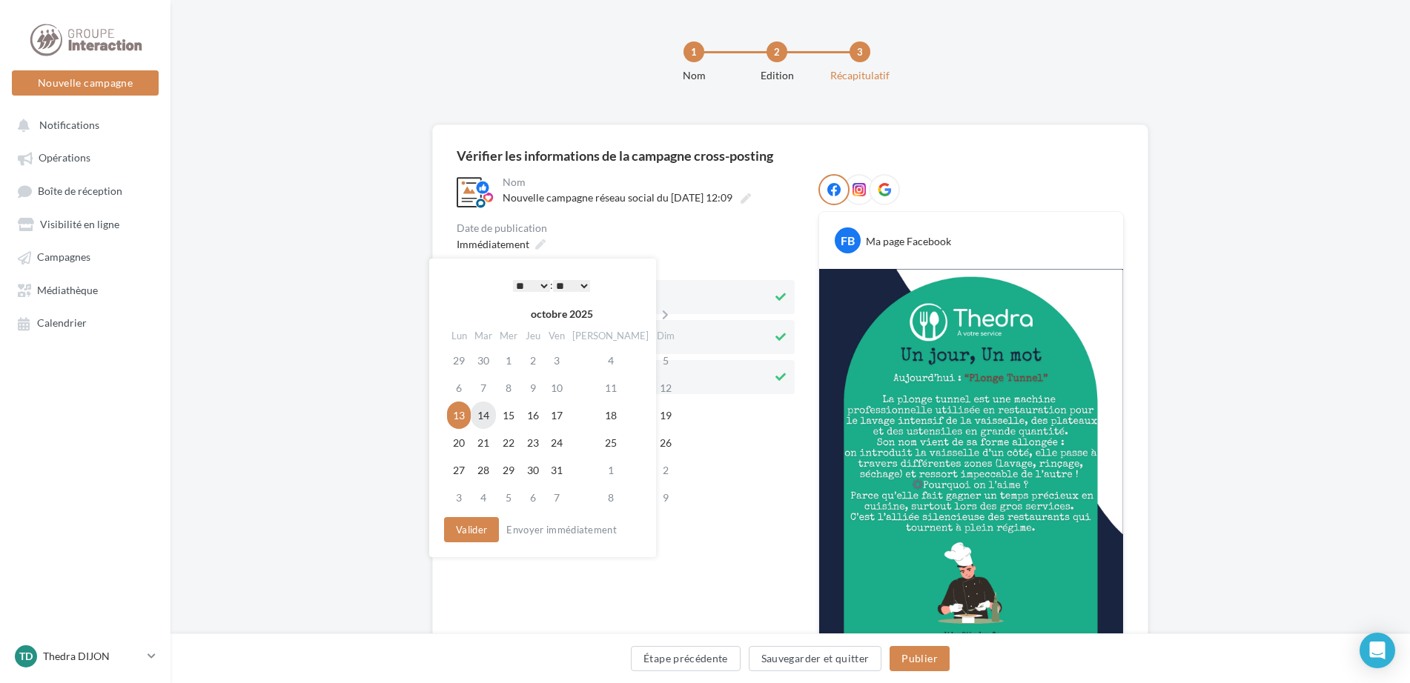
click at [488, 417] on td "14" at bounding box center [483, 415] width 25 height 27
click at [538, 291] on select "* * * * * * * * * * ** ** ** ** ** ** ** ** ** ** ** ** ** **" at bounding box center [527, 286] width 37 height 12
click at [571, 261] on div "**********" at bounding box center [538, 408] width 227 height 299
click at [571, 289] on select "** ** ** ** ** **" at bounding box center [567, 286] width 37 height 12
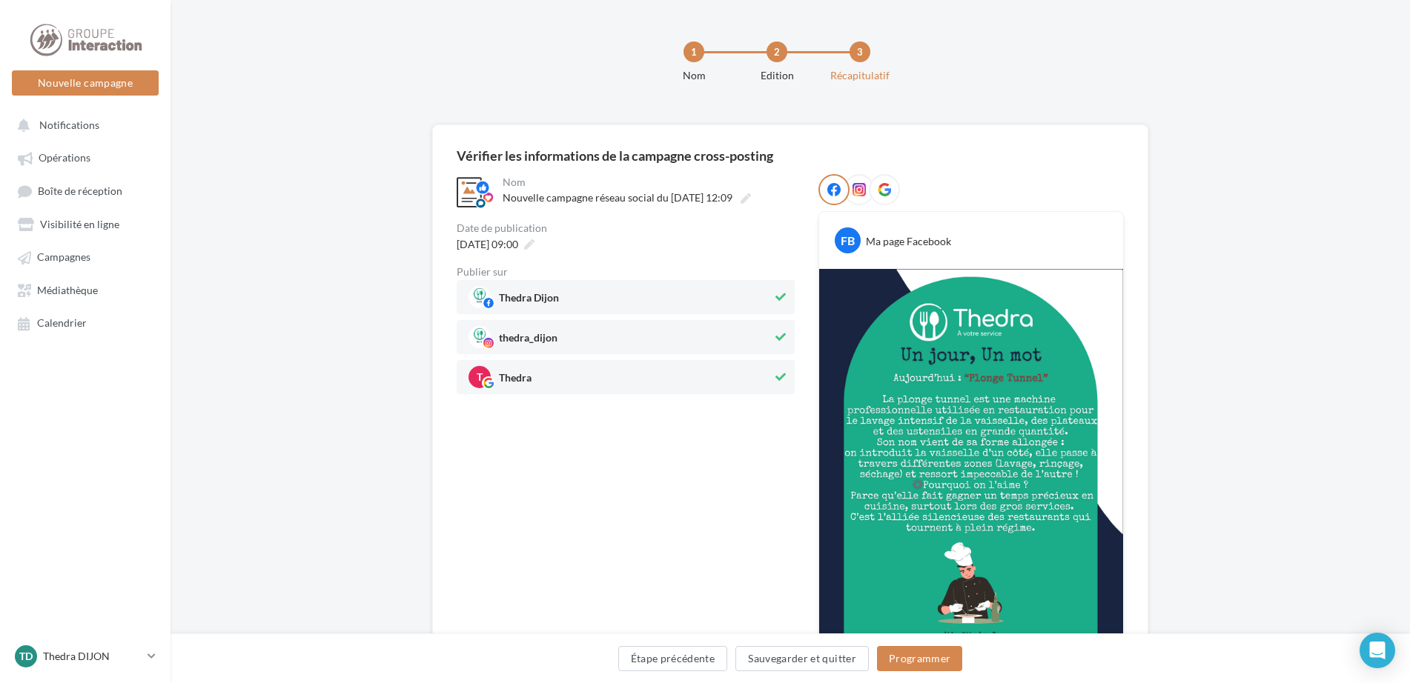
click at [799, 544] on div "**********" at bounding box center [790, 421] width 667 height 494
click at [931, 652] on button "Programmer" at bounding box center [920, 658] width 86 height 25
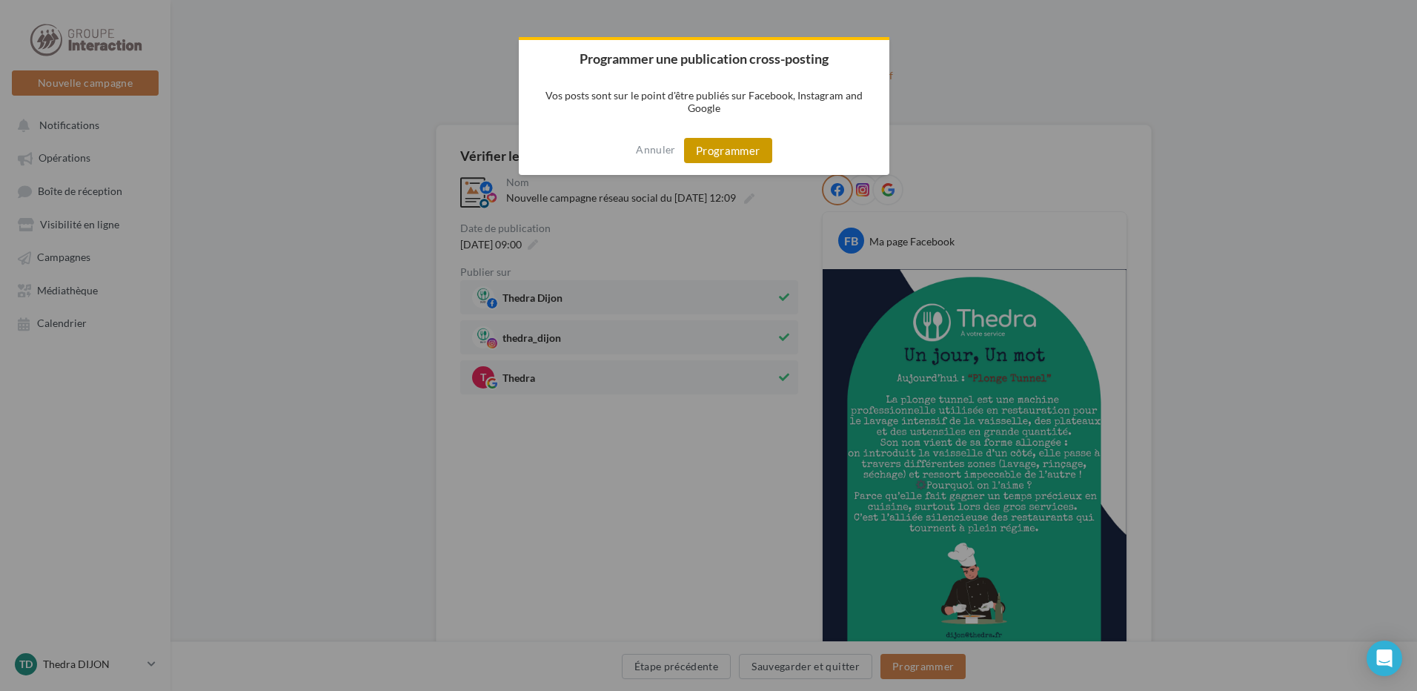
click at [759, 153] on button "Programmer" at bounding box center [728, 150] width 88 height 25
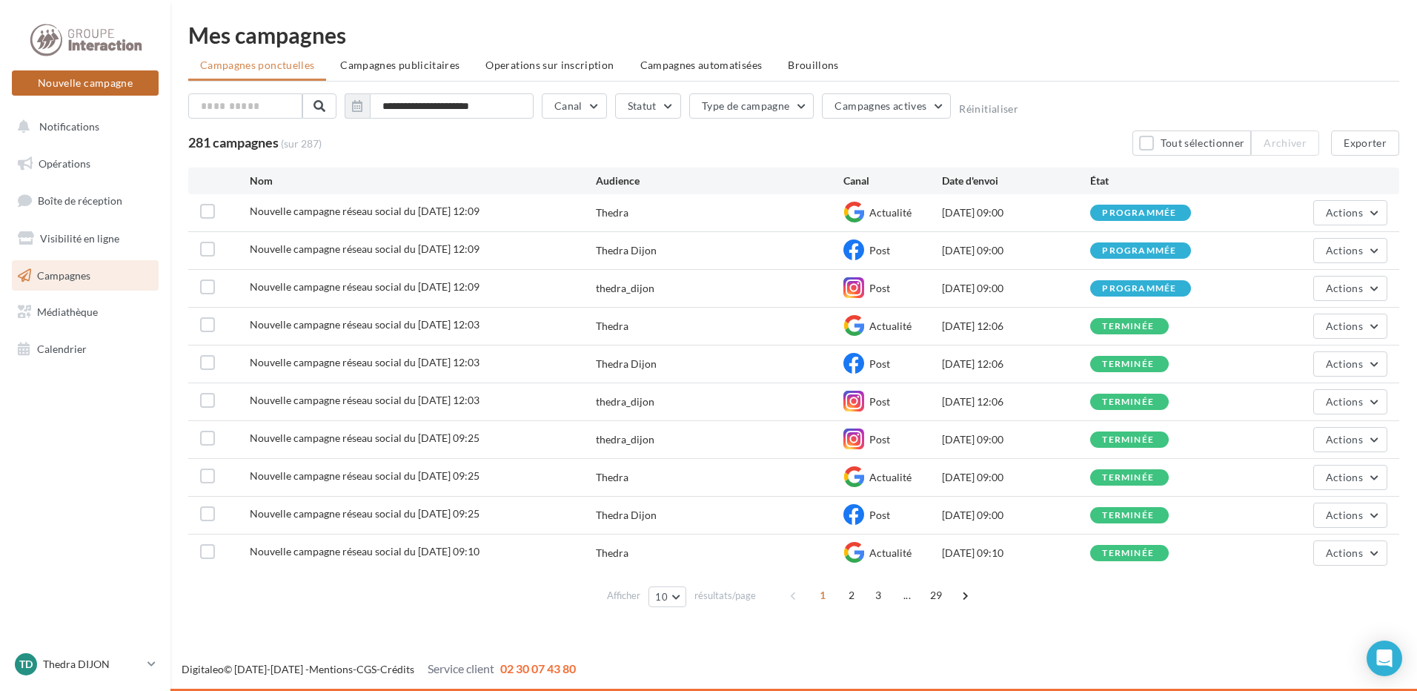
click at [106, 90] on button "Nouvelle campagne" at bounding box center [85, 82] width 147 height 25
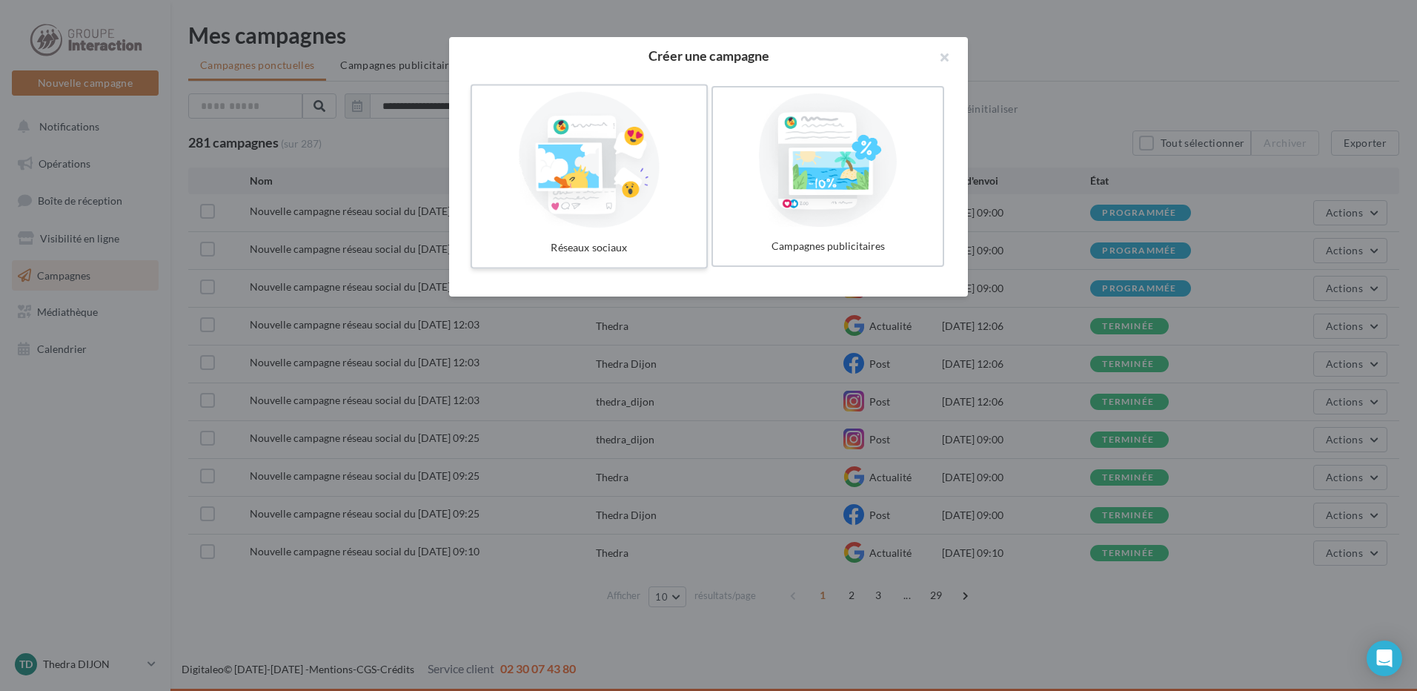
click at [540, 212] on div at bounding box center [589, 160] width 222 height 136
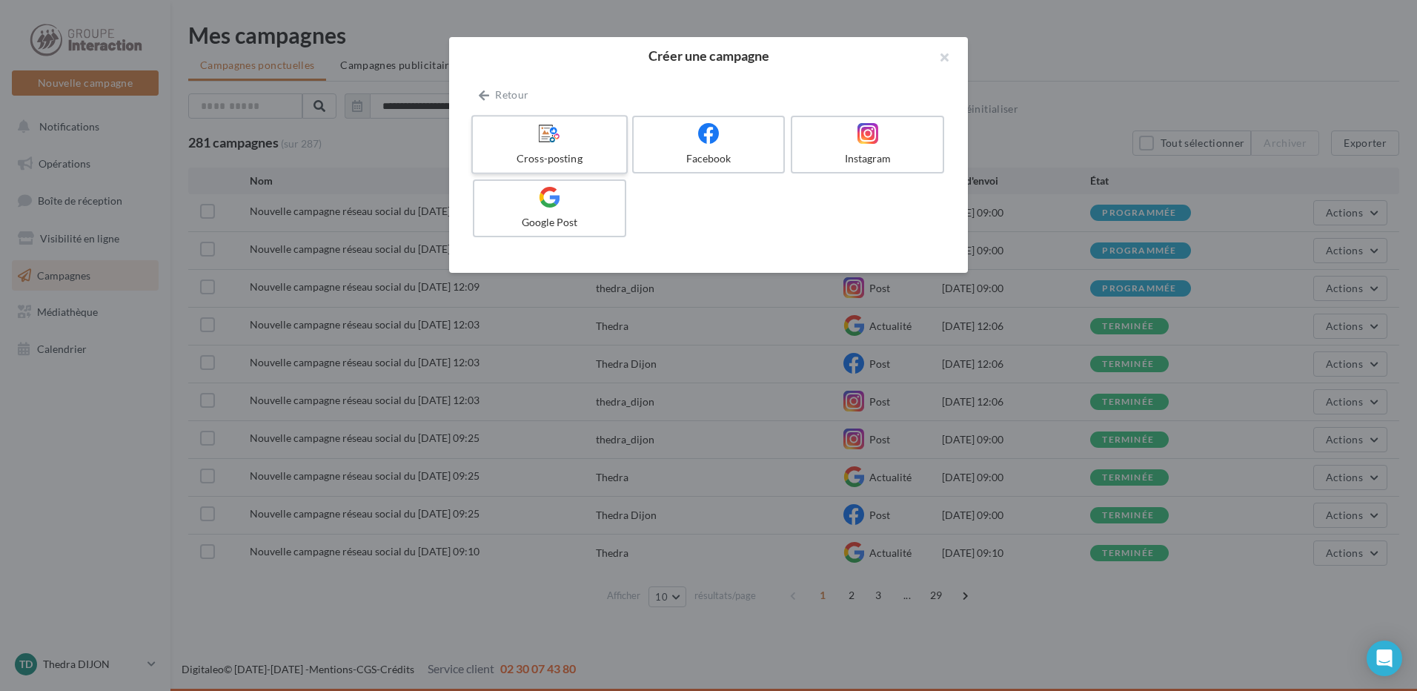
click at [496, 143] on div at bounding box center [549, 133] width 141 height 23
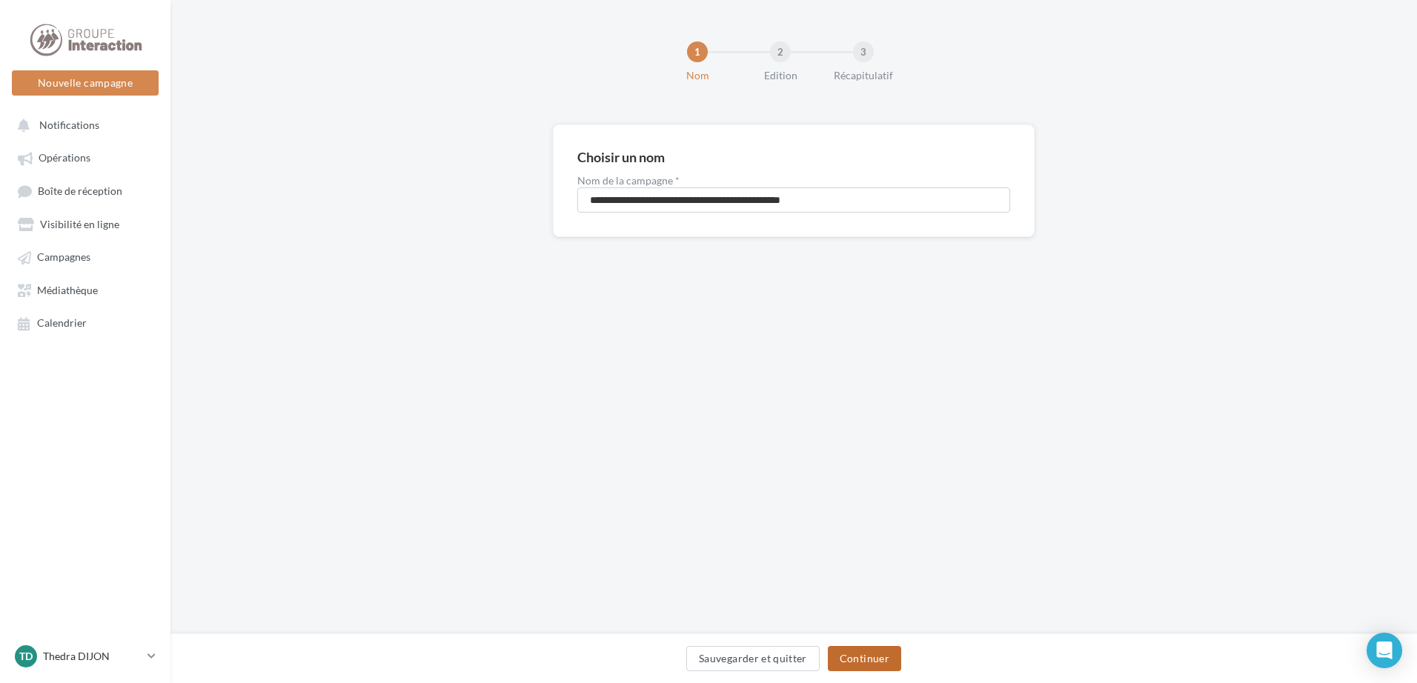
click at [884, 664] on button "Continuer" at bounding box center [864, 658] width 73 height 25
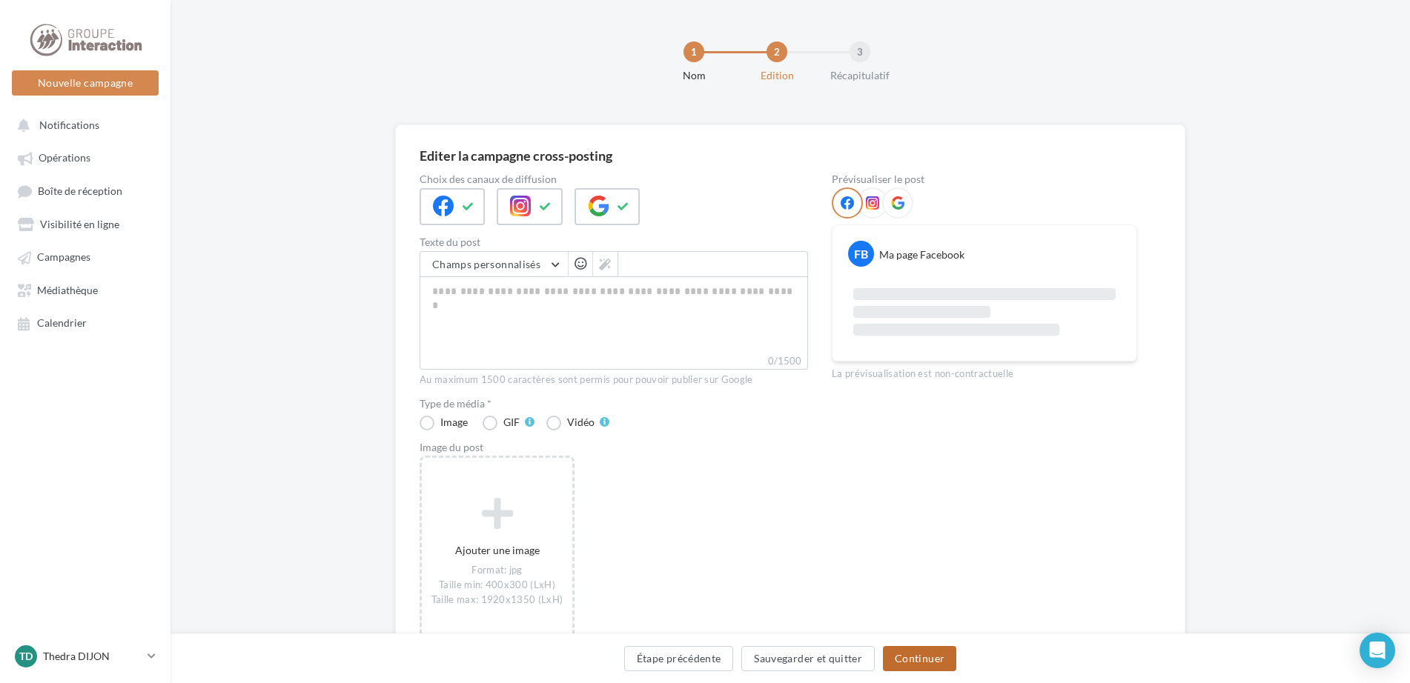
click at [906, 655] on button "Continuer" at bounding box center [919, 658] width 73 height 25
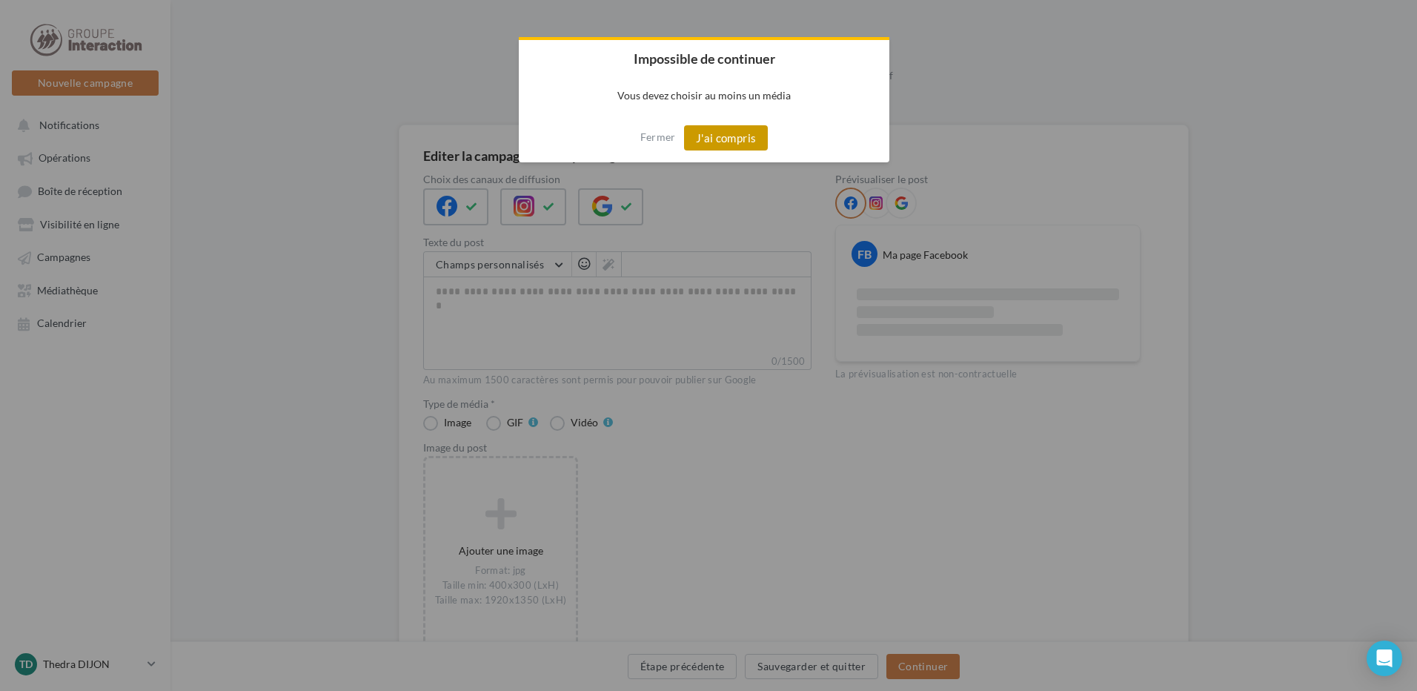
click at [702, 132] on button "J'ai compris" at bounding box center [726, 137] width 85 height 25
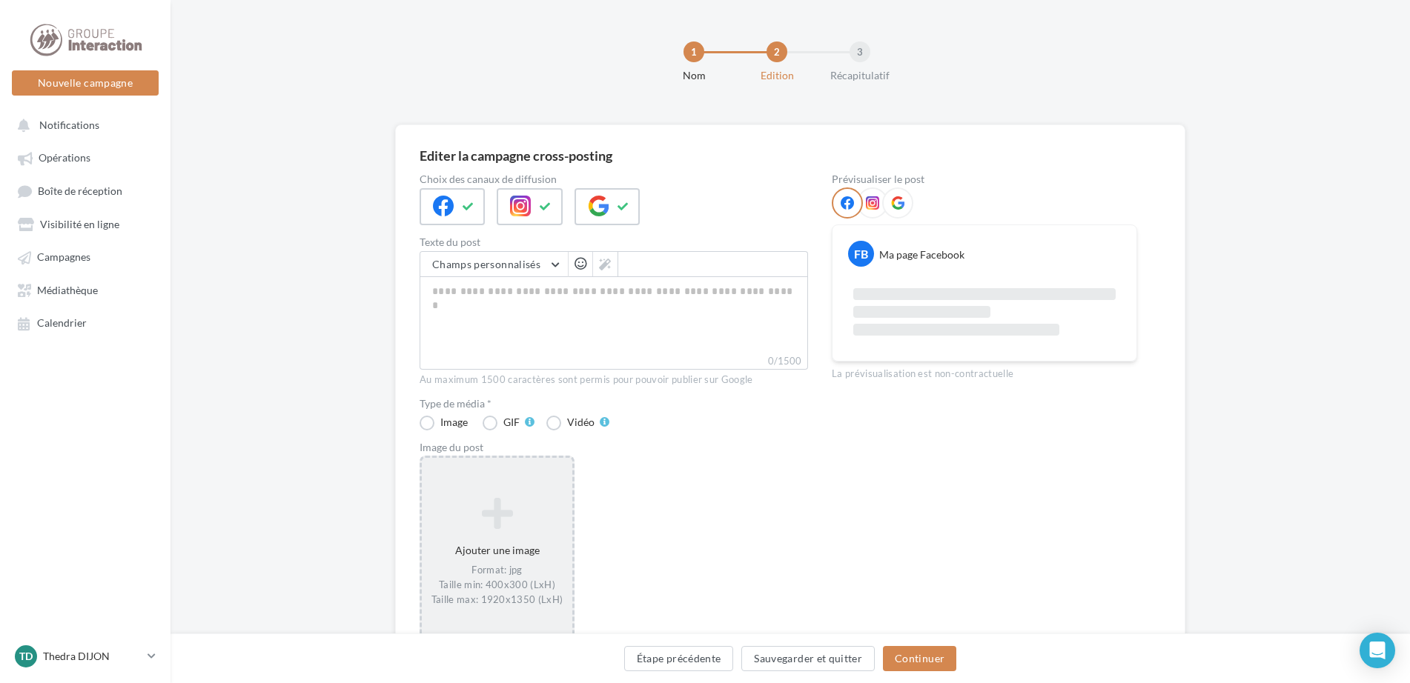
click at [496, 549] on div "Ajouter une image Format: jpg Taille min: 400x300 (LxH) Taille max: 1920x1350 (…" at bounding box center [497, 552] width 150 height 125
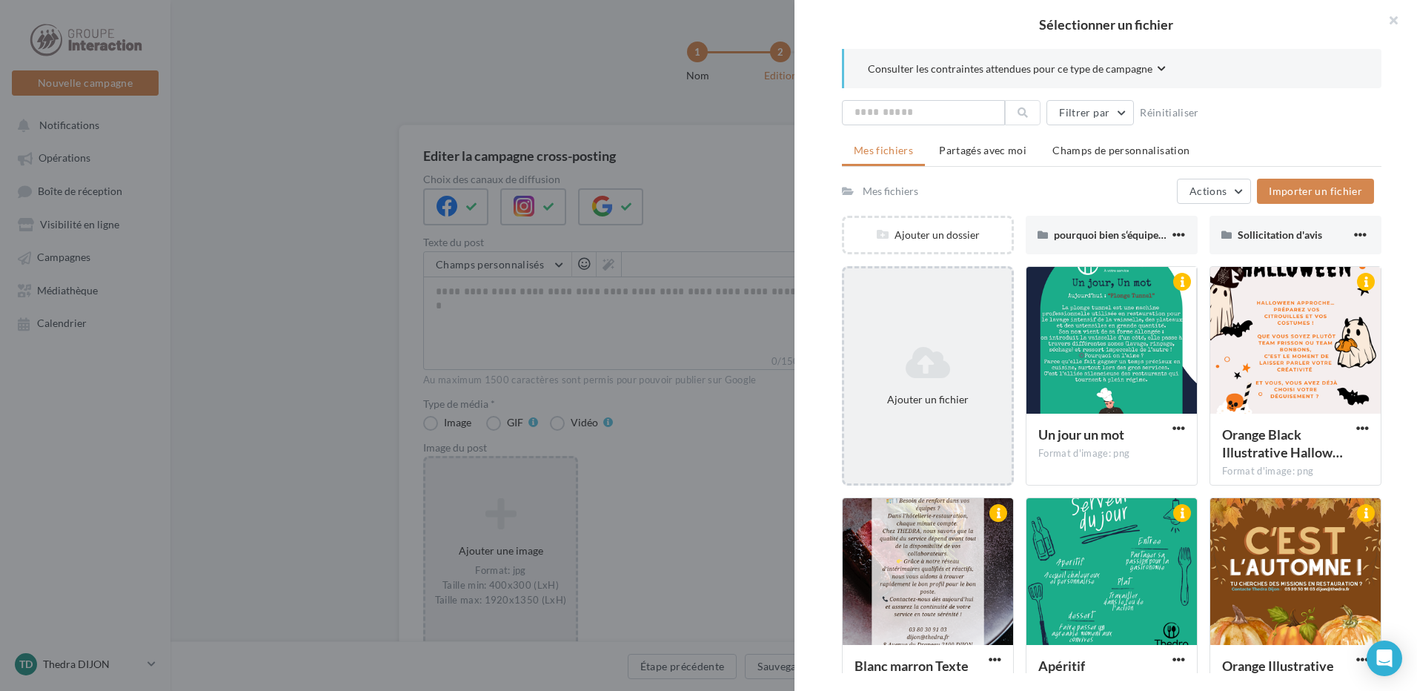
click at [860, 372] on icon at bounding box center [928, 363] width 156 height 36
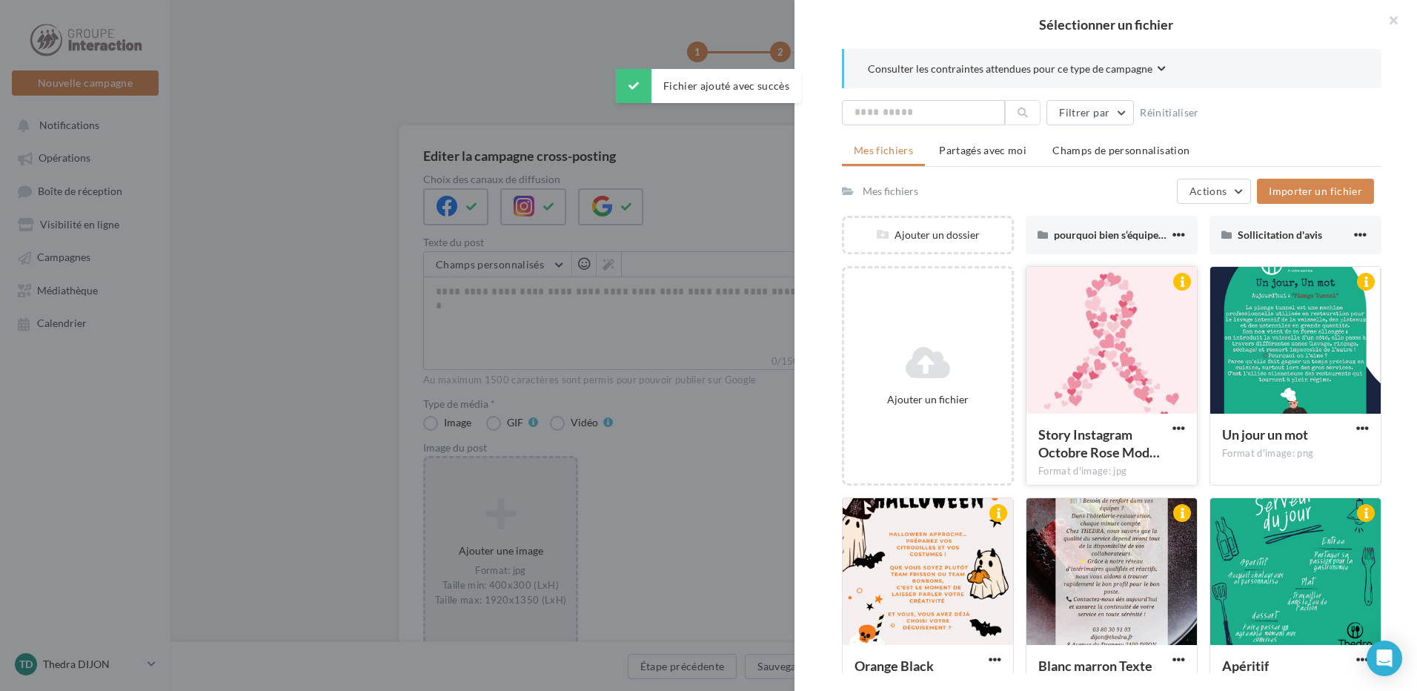
click at [1090, 328] on div at bounding box center [1112, 341] width 170 height 148
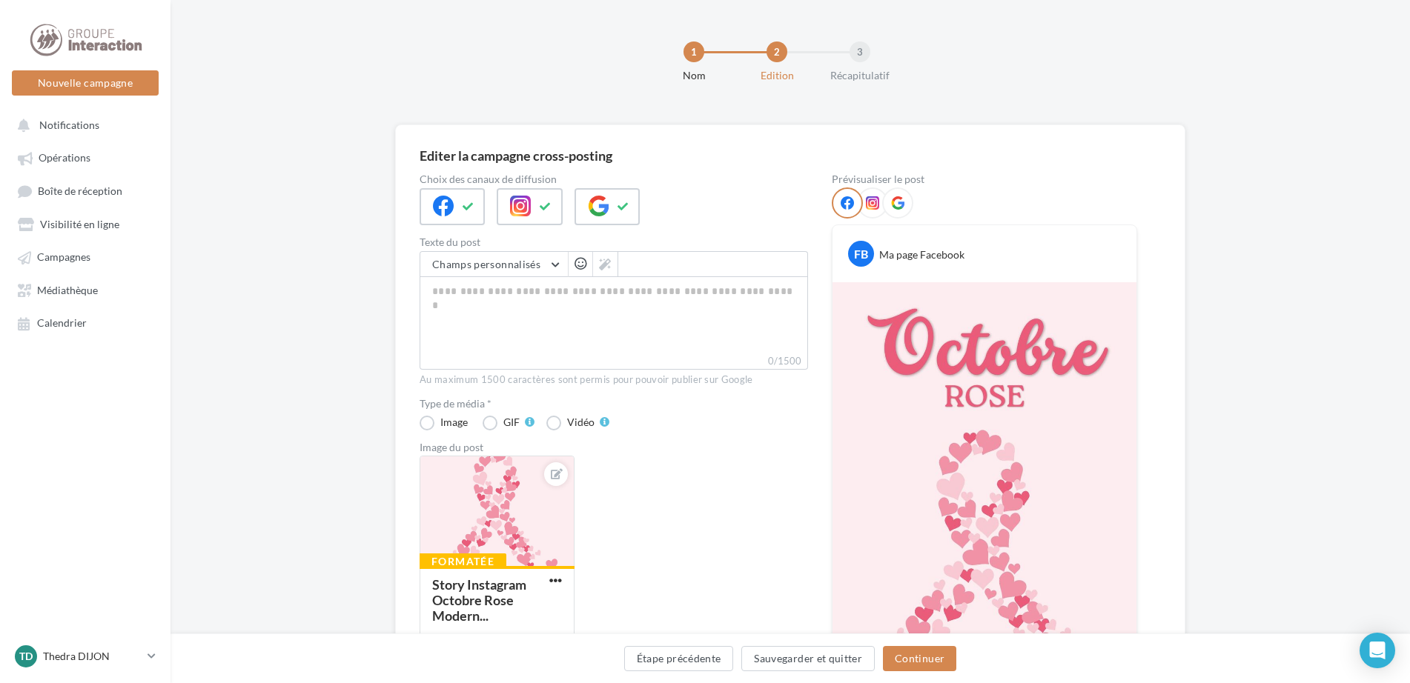
scroll to position [222, 0]
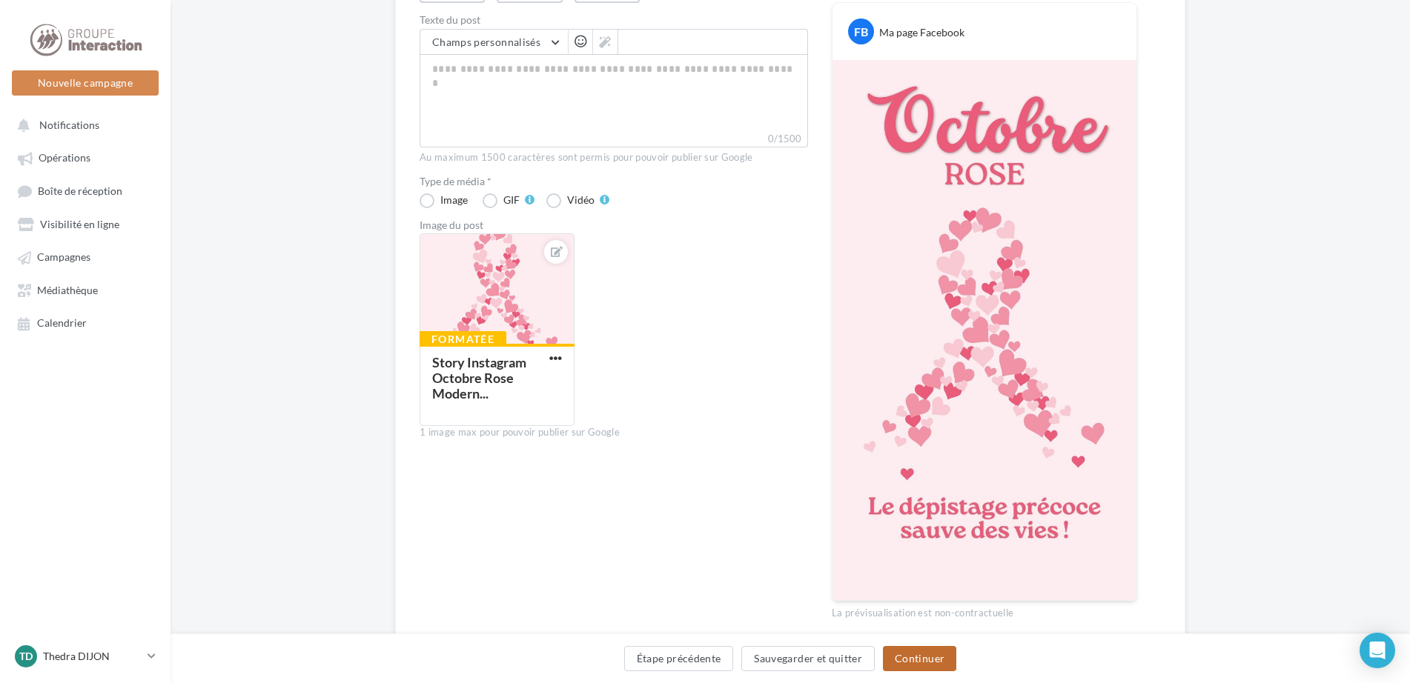
click at [919, 663] on button "Continuer" at bounding box center [919, 658] width 73 height 25
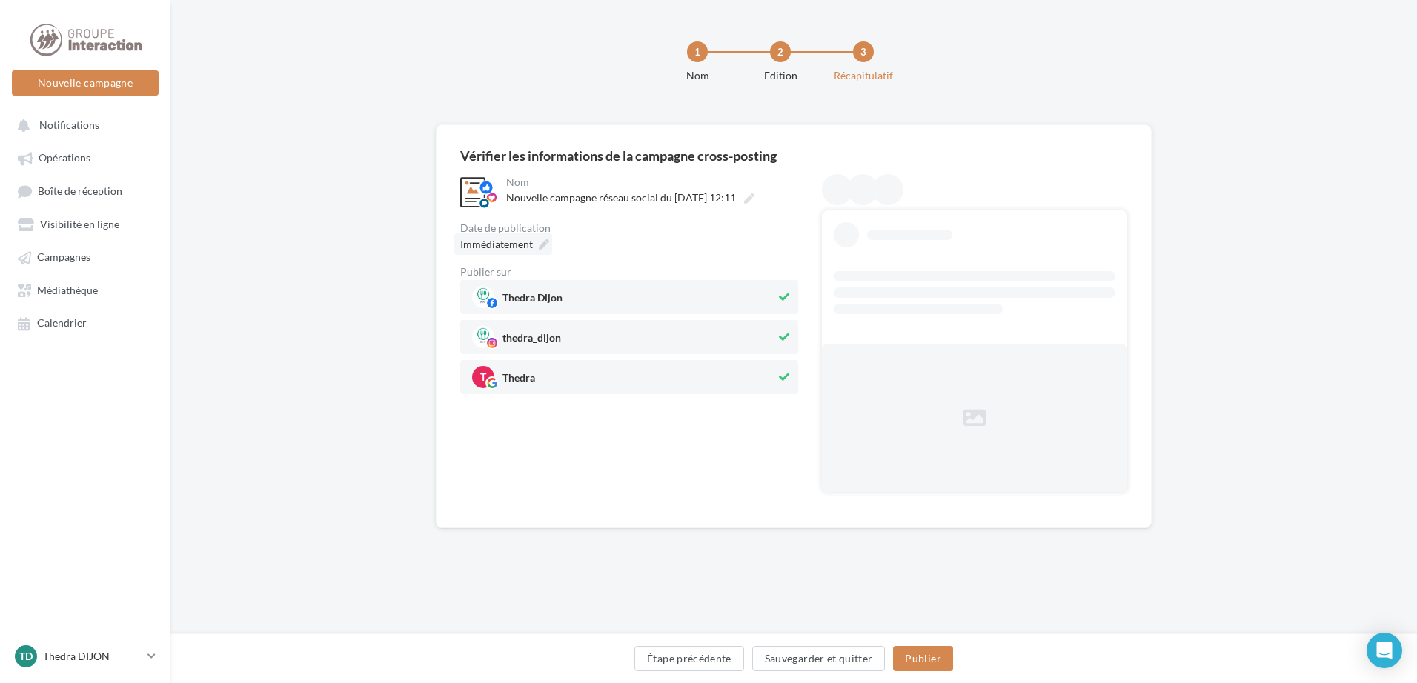
click at [533, 239] on div "Immédiatement" at bounding box center [503, 244] width 98 height 21
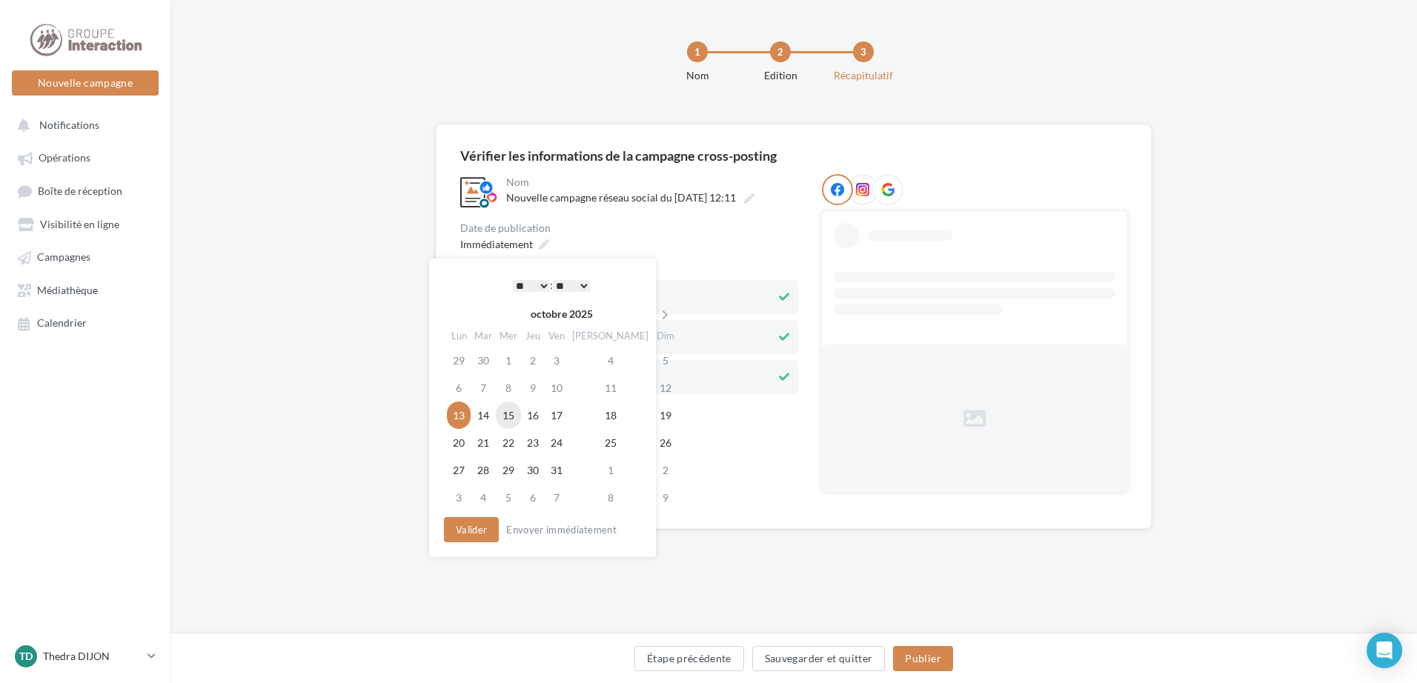
click at [520, 414] on td "15" at bounding box center [508, 415] width 25 height 27
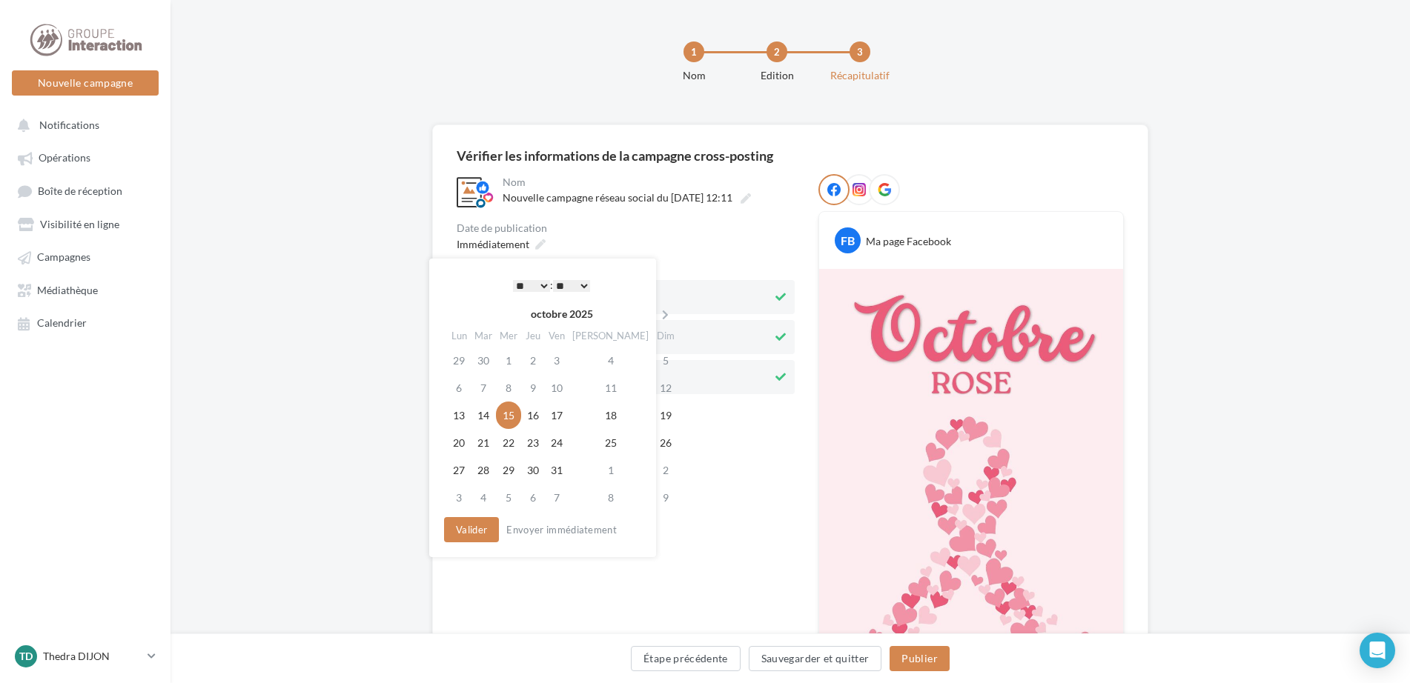
click at [543, 285] on select "* * * * * * * * * * ** ** ** ** ** ** ** ** ** ** ** ** ** **" at bounding box center [531, 286] width 37 height 12
click at [780, 531] on div "**********" at bounding box center [626, 501] width 338 height 655
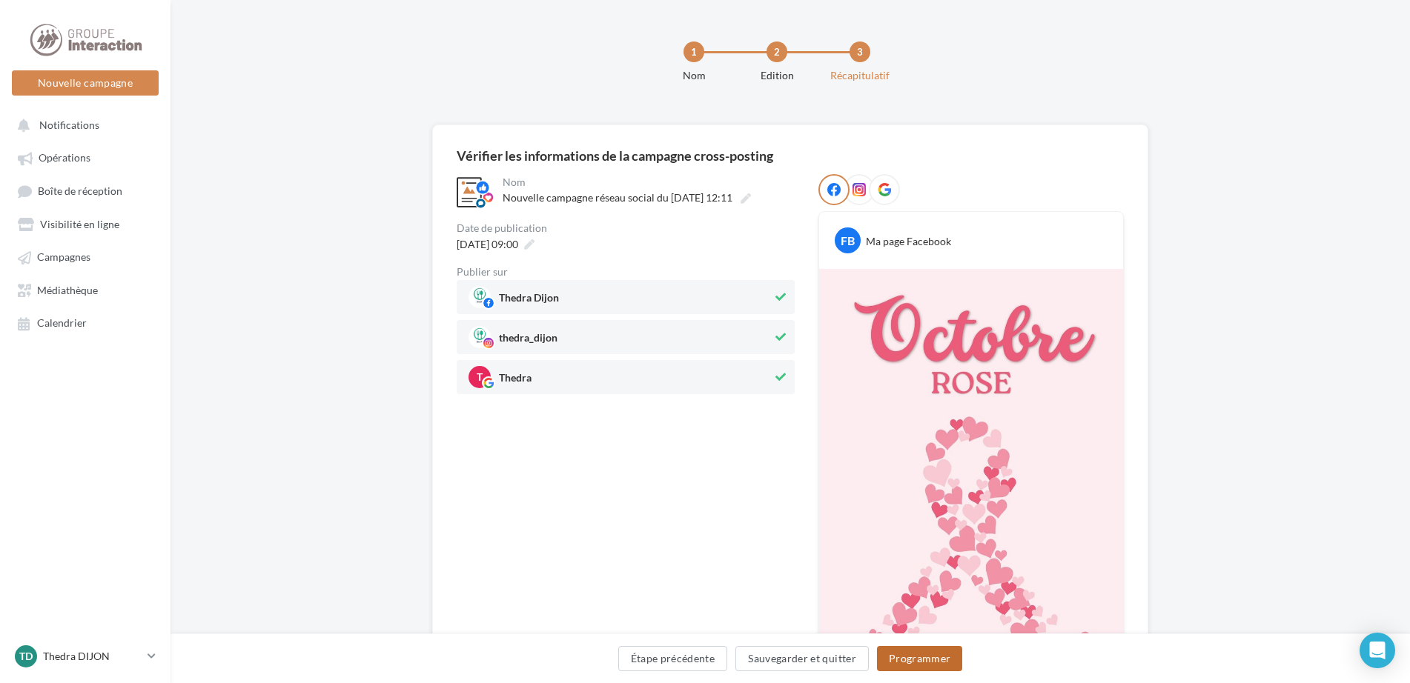
click at [920, 663] on button "Programmer" at bounding box center [920, 658] width 86 height 25
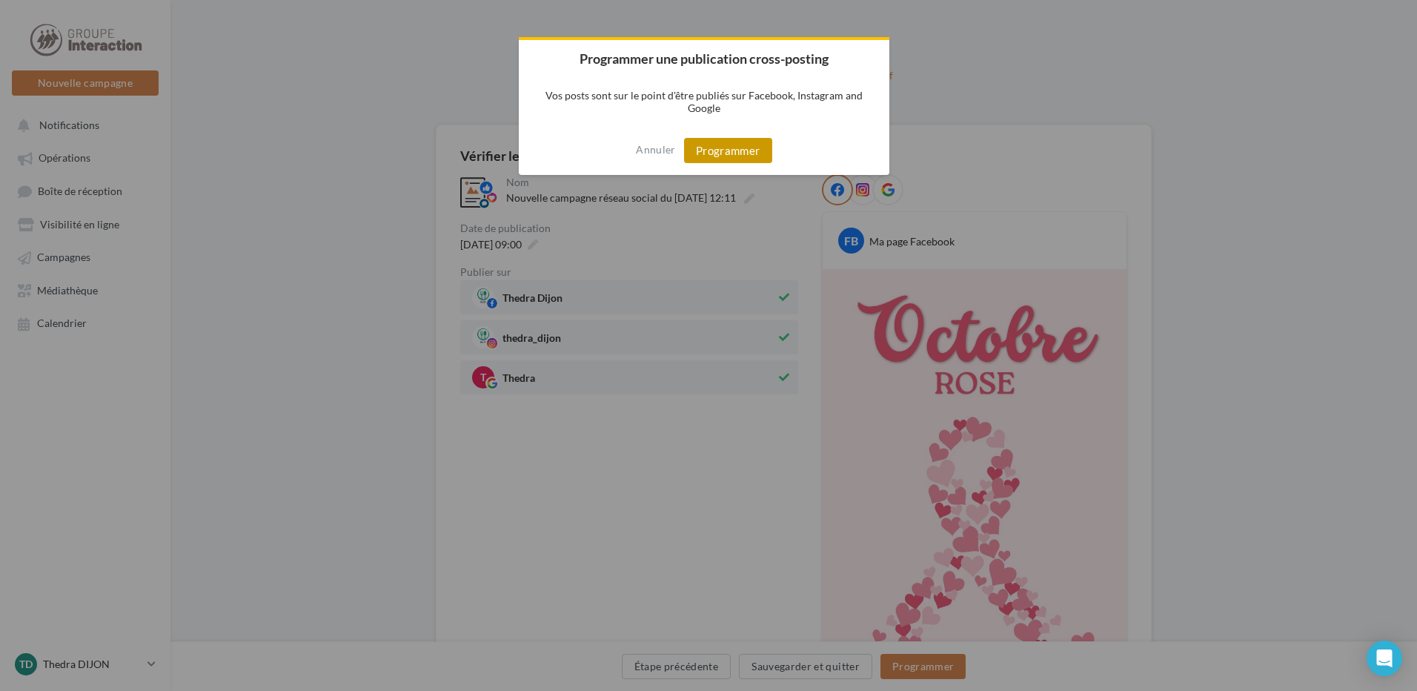
click at [719, 143] on button "Programmer" at bounding box center [728, 150] width 88 height 25
